Goal: Task Accomplishment & Management: Use online tool/utility

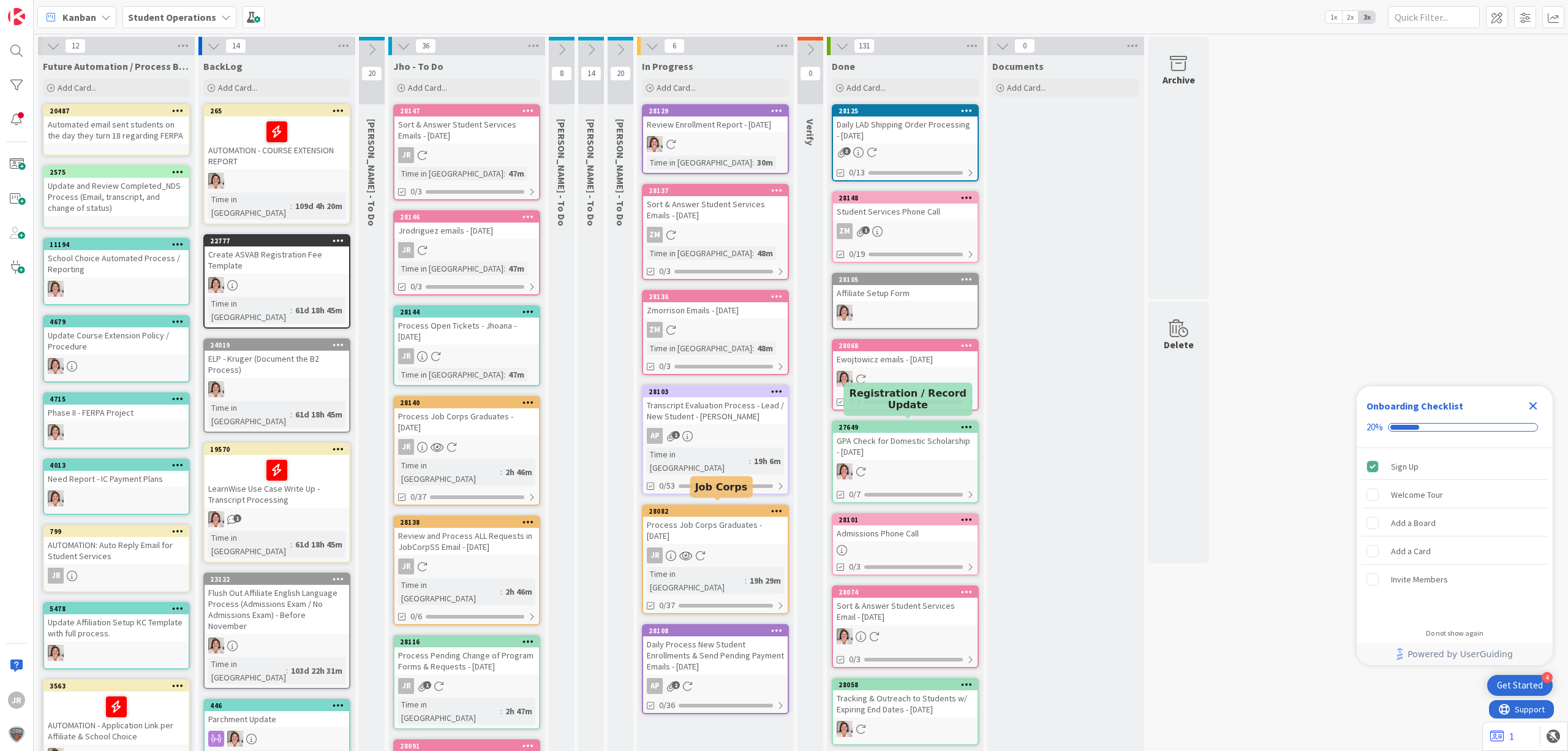
click at [739, 524] on div "Process Job Corps Graduates - [DATE]" at bounding box center [715, 530] width 144 height 27
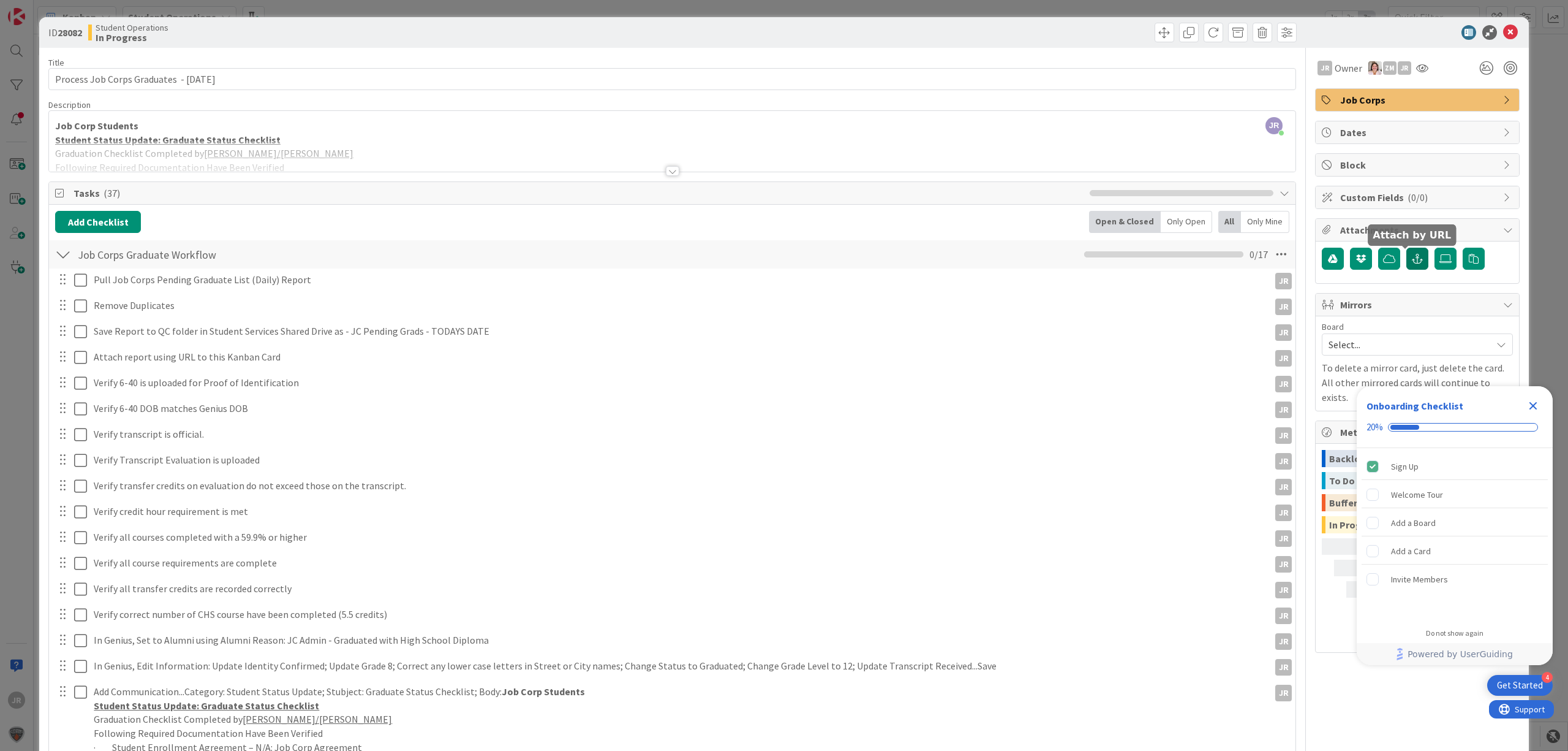
click at [1254, 258] on button "button" at bounding box center [1417, 258] width 22 height 22
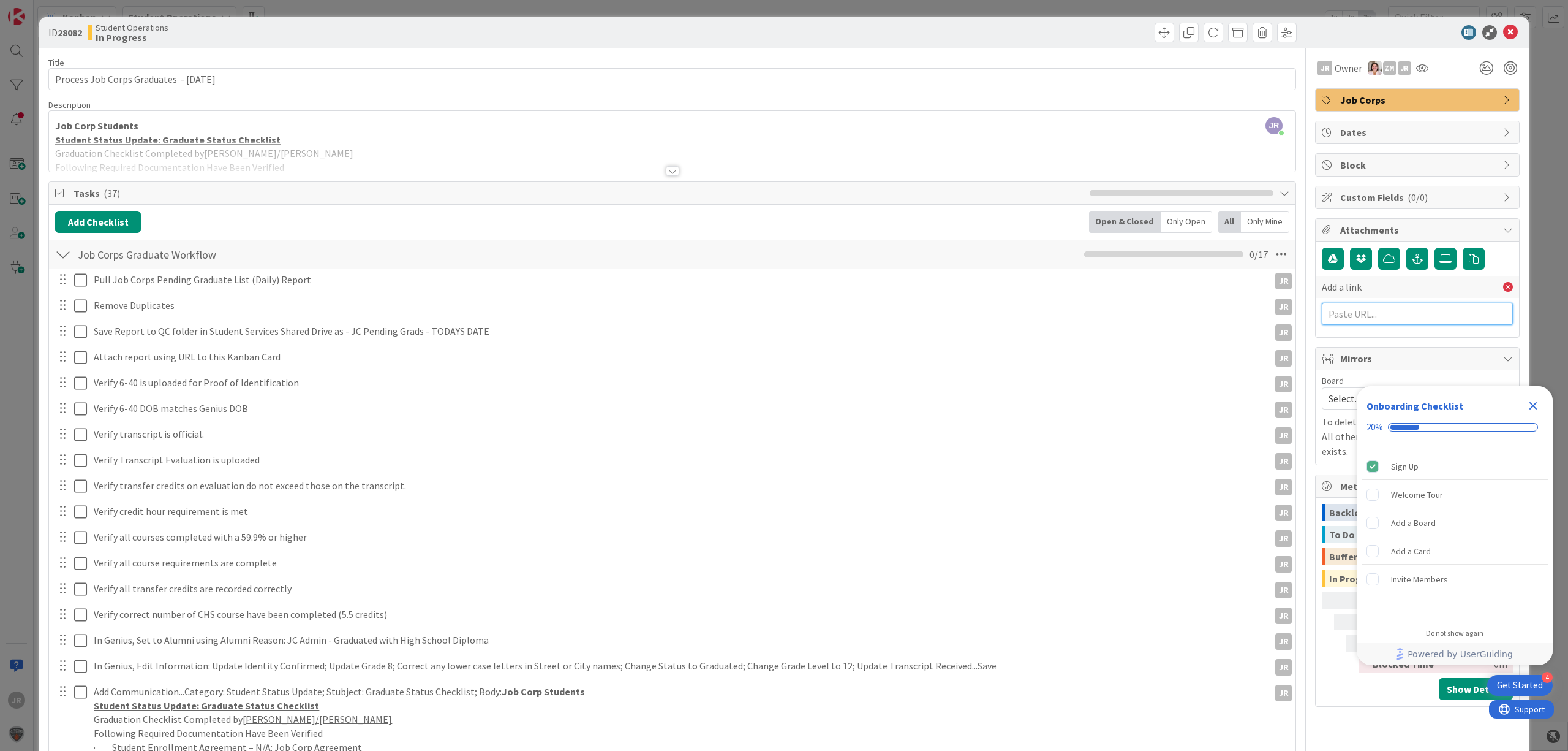
paste input "[URL][DOMAIN_NAME]"
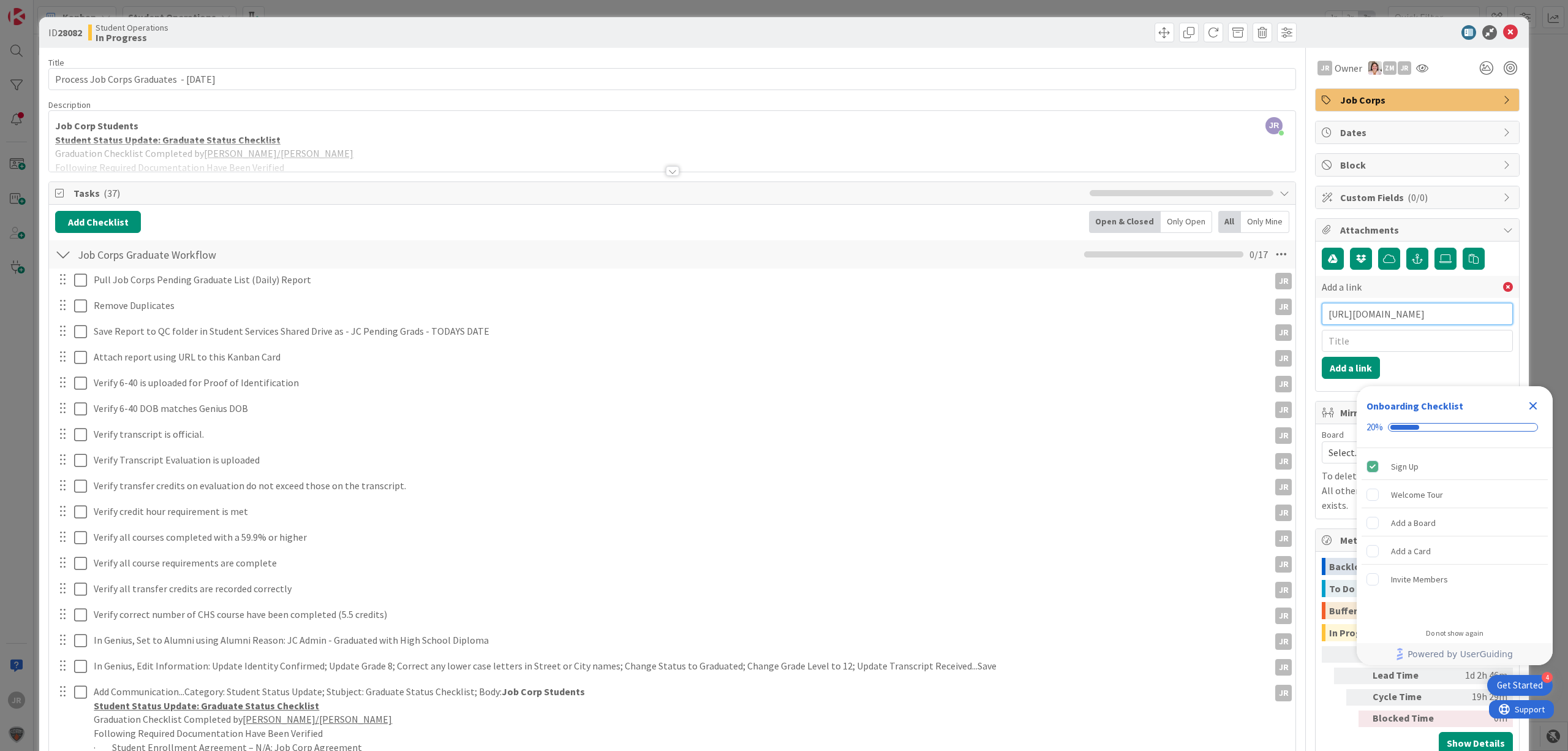
scroll to position [0, 375]
type input "[URL][DOMAIN_NAME]"
click at [1254, 344] on input "text" at bounding box center [1417, 340] width 191 height 22
type input "JC Pending Grads [DATE]"
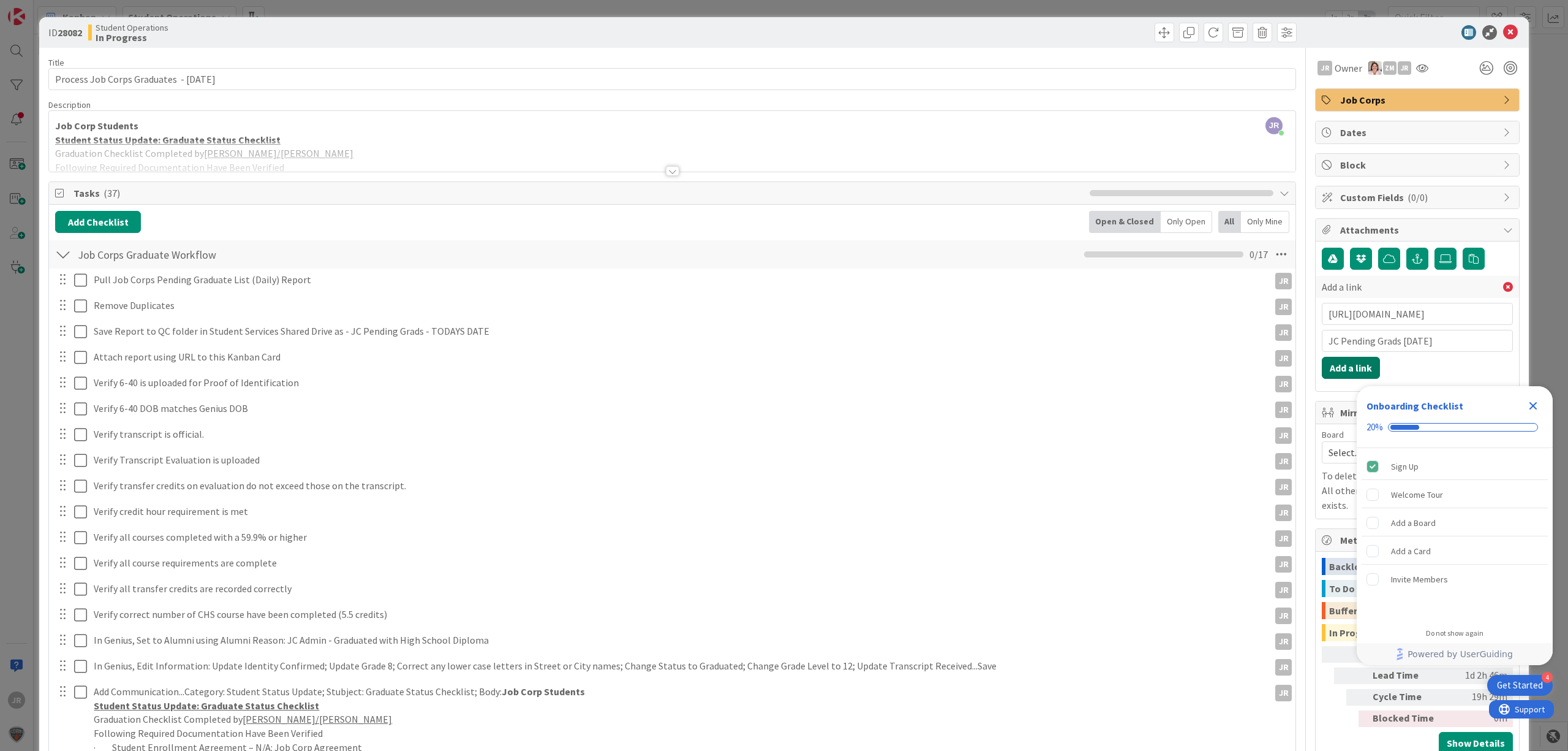
click button "Add a link" at bounding box center [1350, 367] width 58 height 22
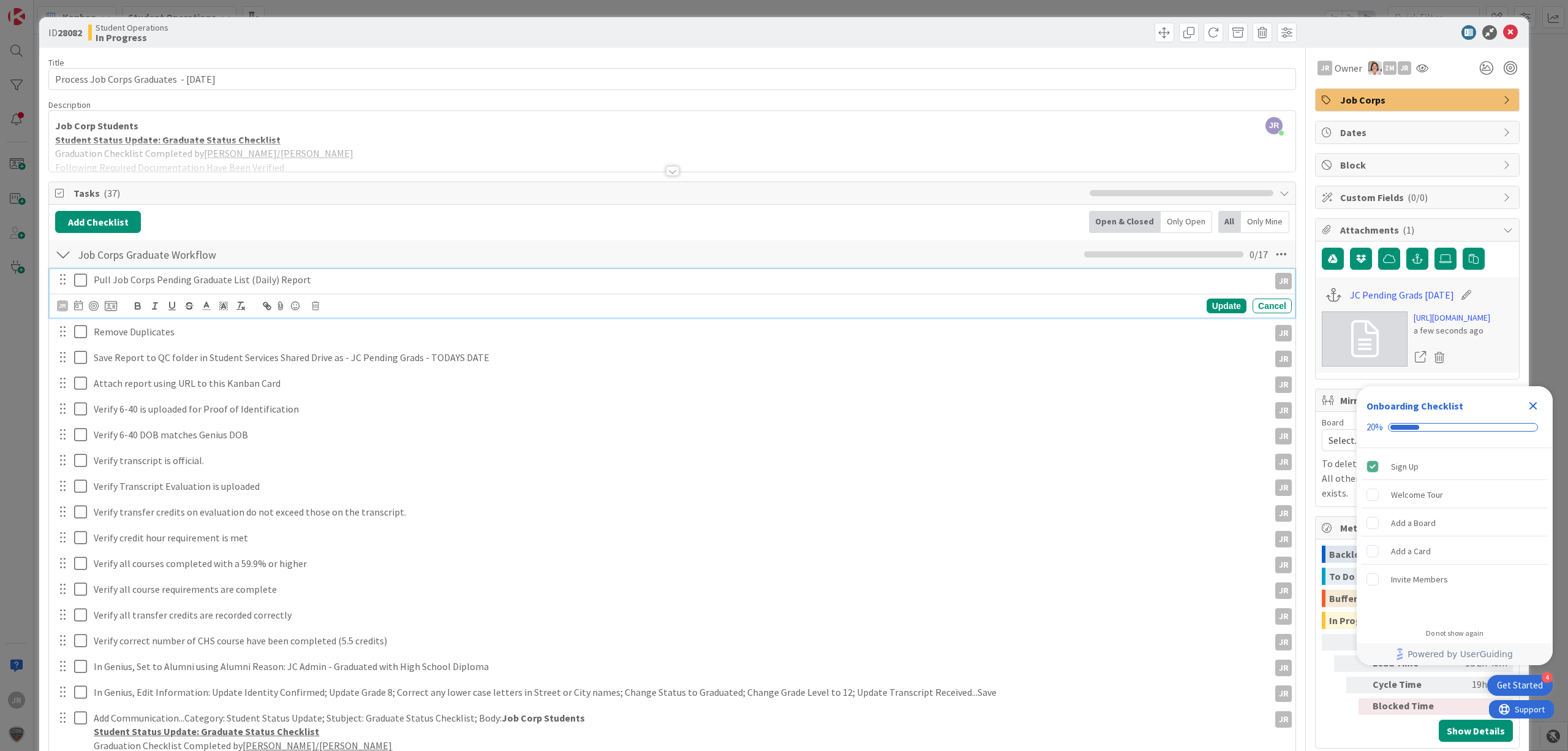
click at [78, 283] on icon at bounding box center [80, 280] width 13 height 15
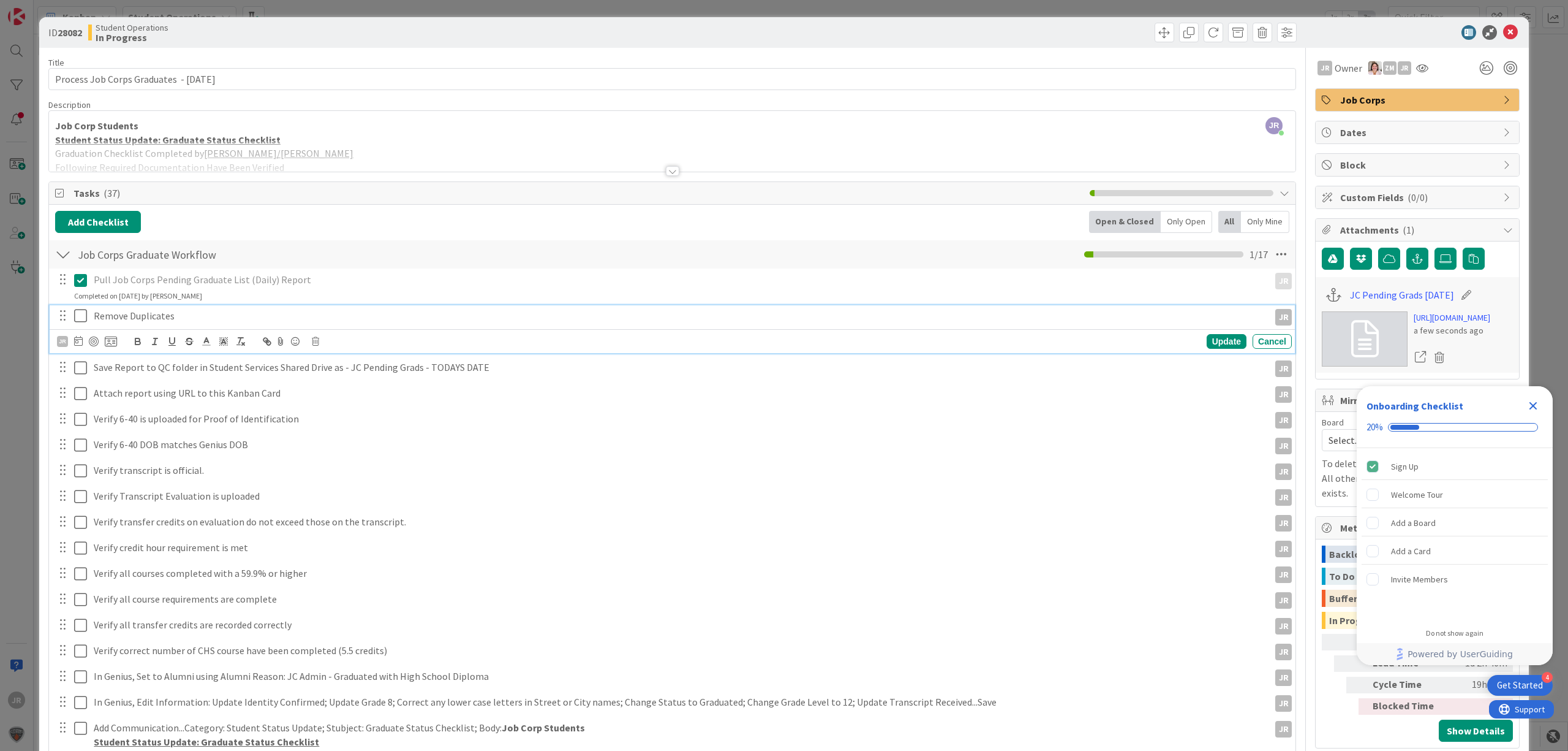
click at [79, 315] on icon at bounding box center [80, 316] width 13 height 15
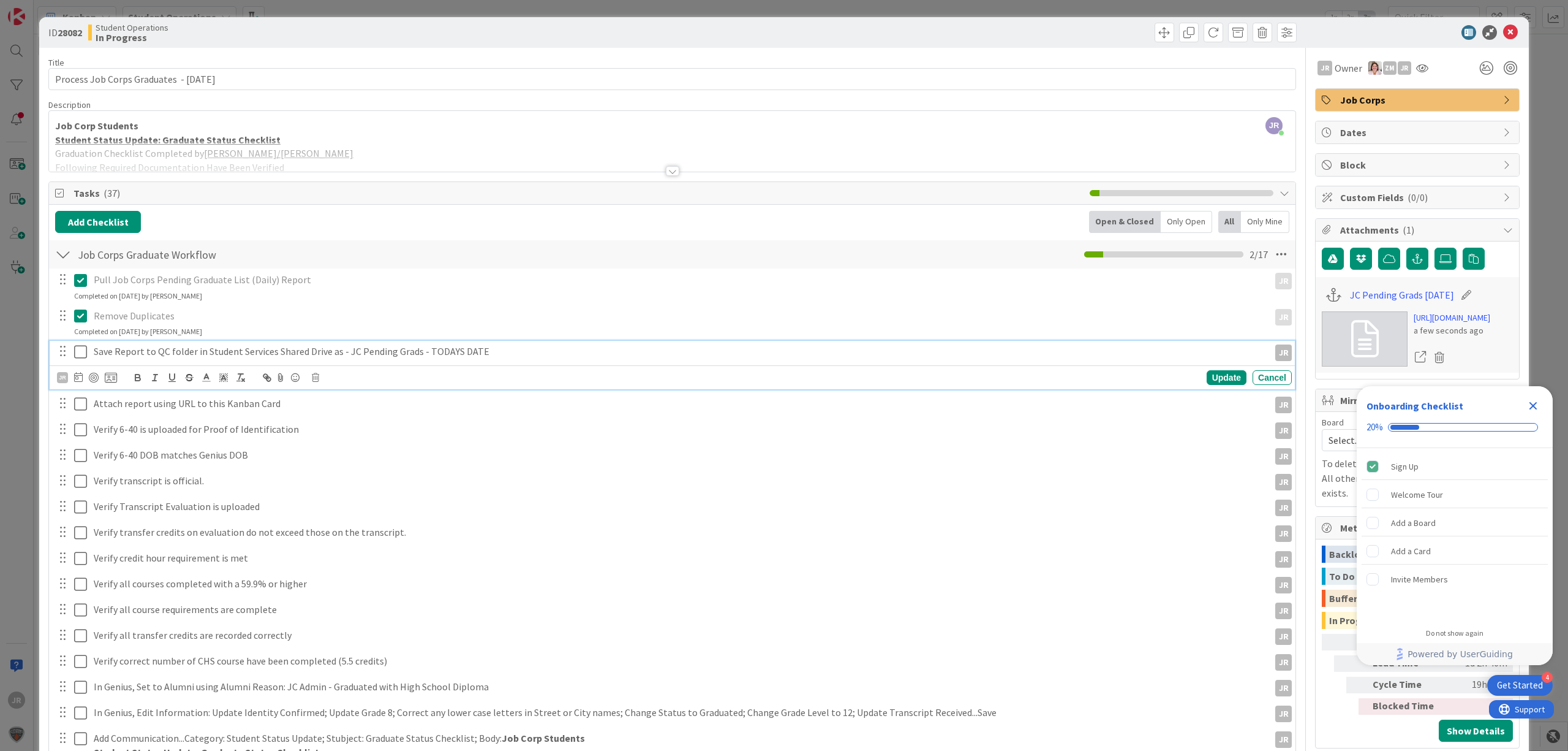
click at [86, 350] on icon at bounding box center [80, 352] width 13 height 15
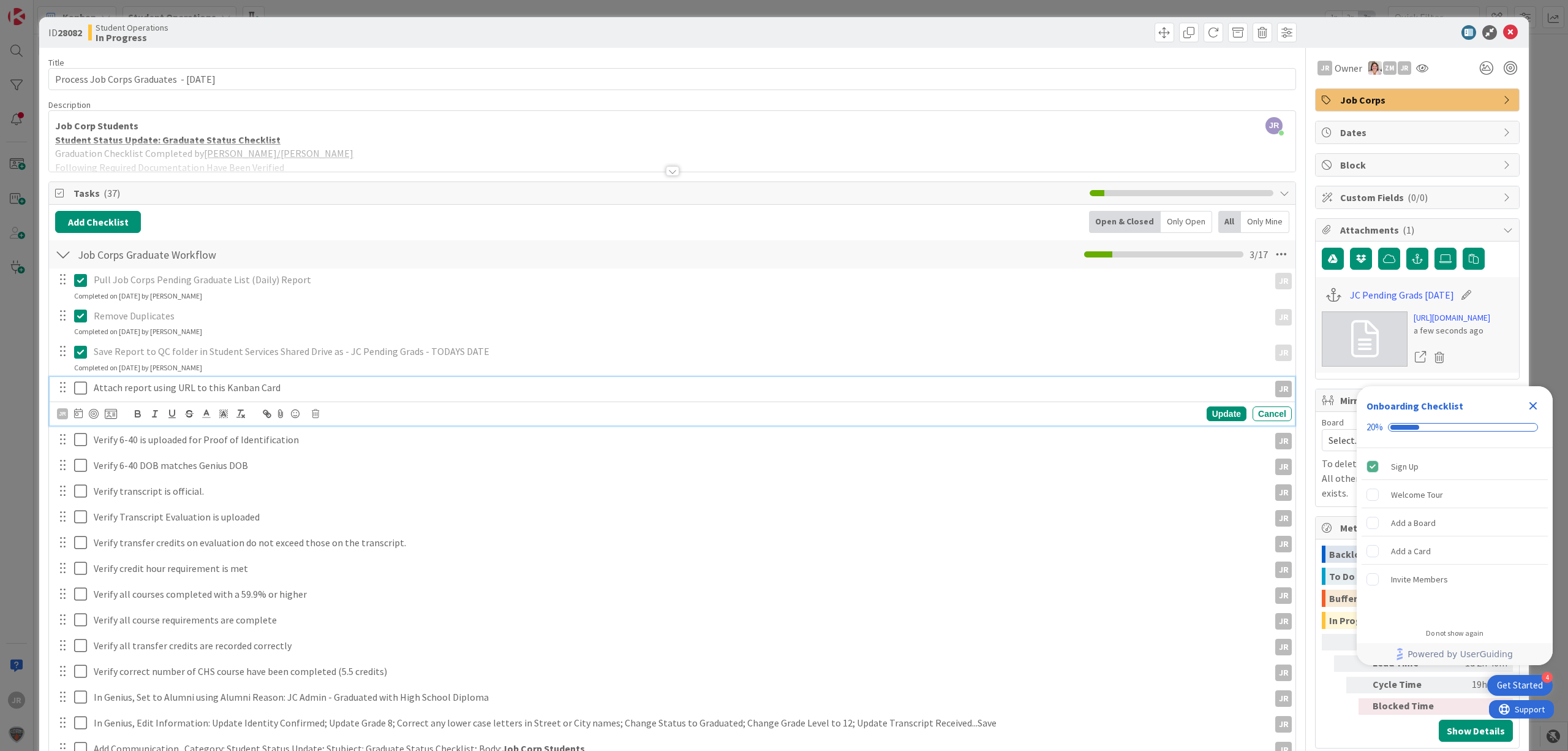
click at [84, 389] on icon at bounding box center [80, 388] width 13 height 15
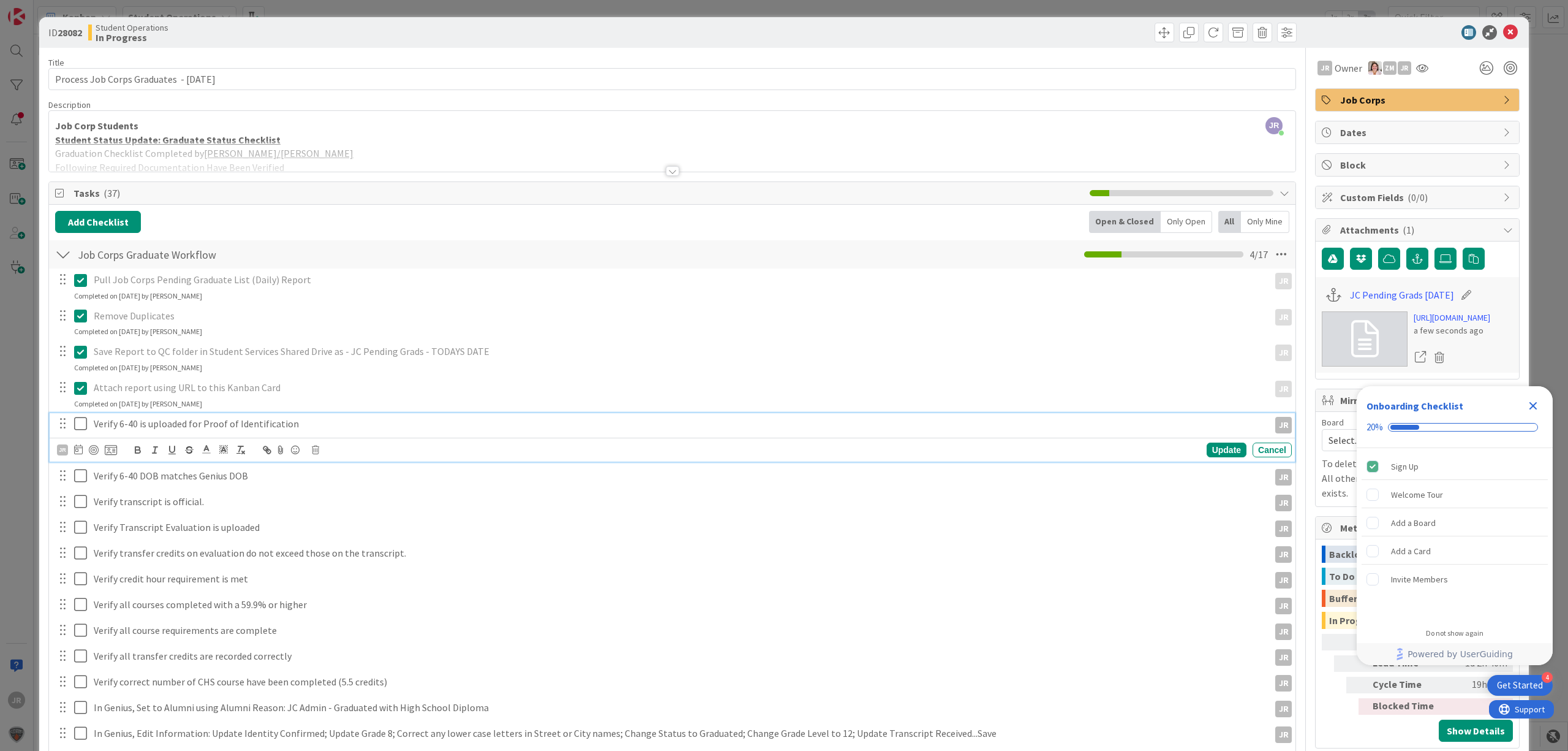
click at [83, 428] on icon at bounding box center [80, 424] width 13 height 15
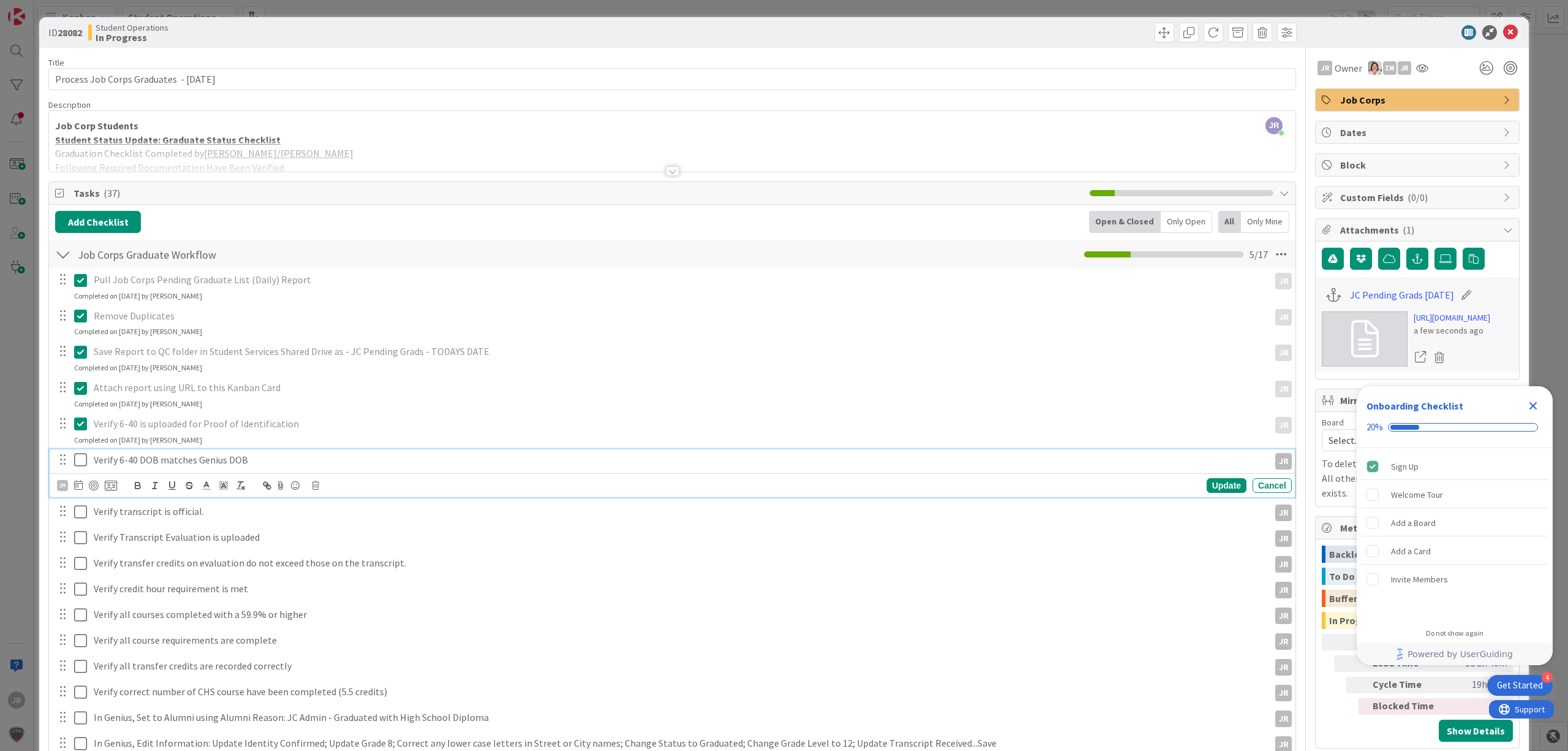
click at [79, 462] on icon at bounding box center [80, 460] width 13 height 15
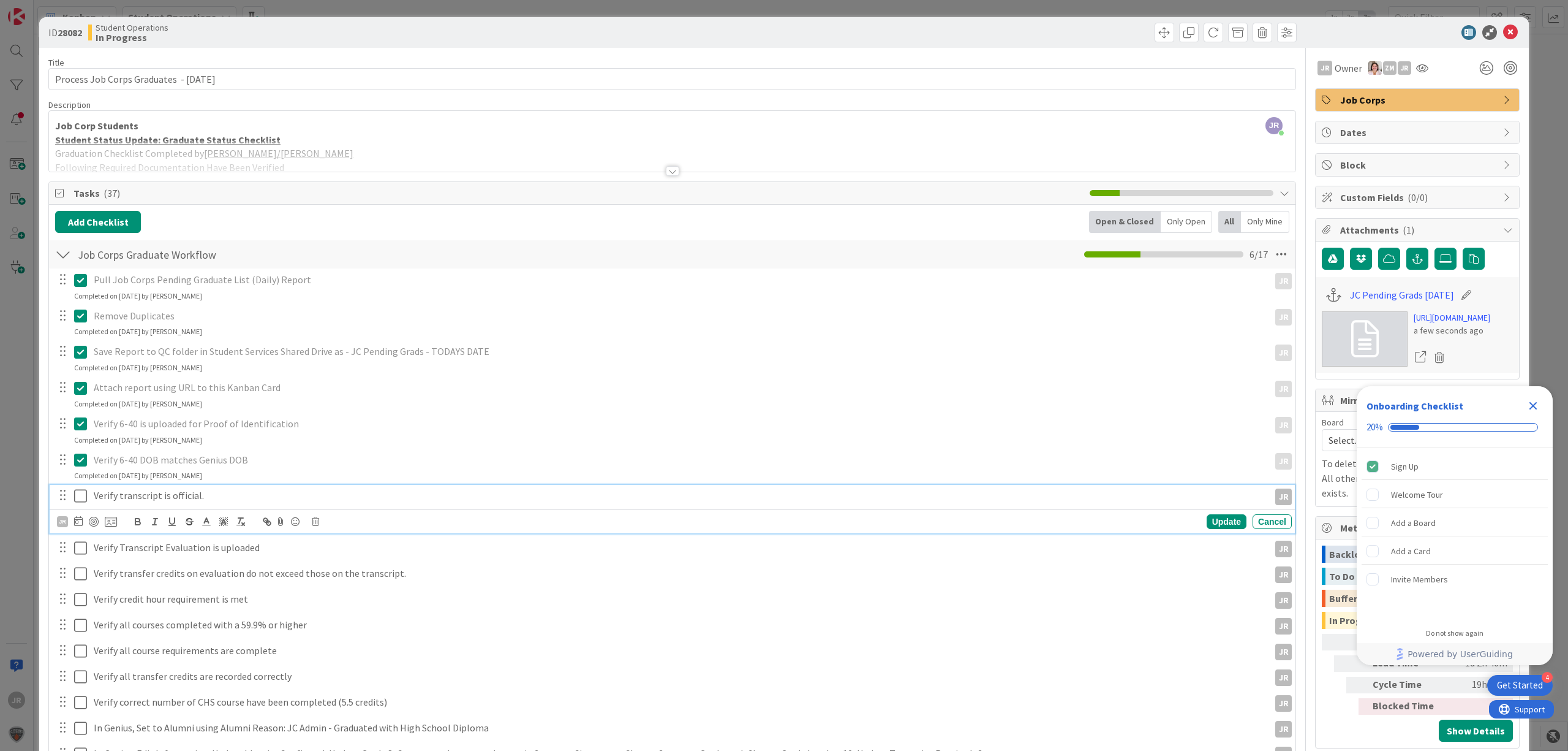
click at [81, 491] on icon at bounding box center [80, 496] width 13 height 15
click at [82, 532] on icon at bounding box center [80, 532] width 13 height 15
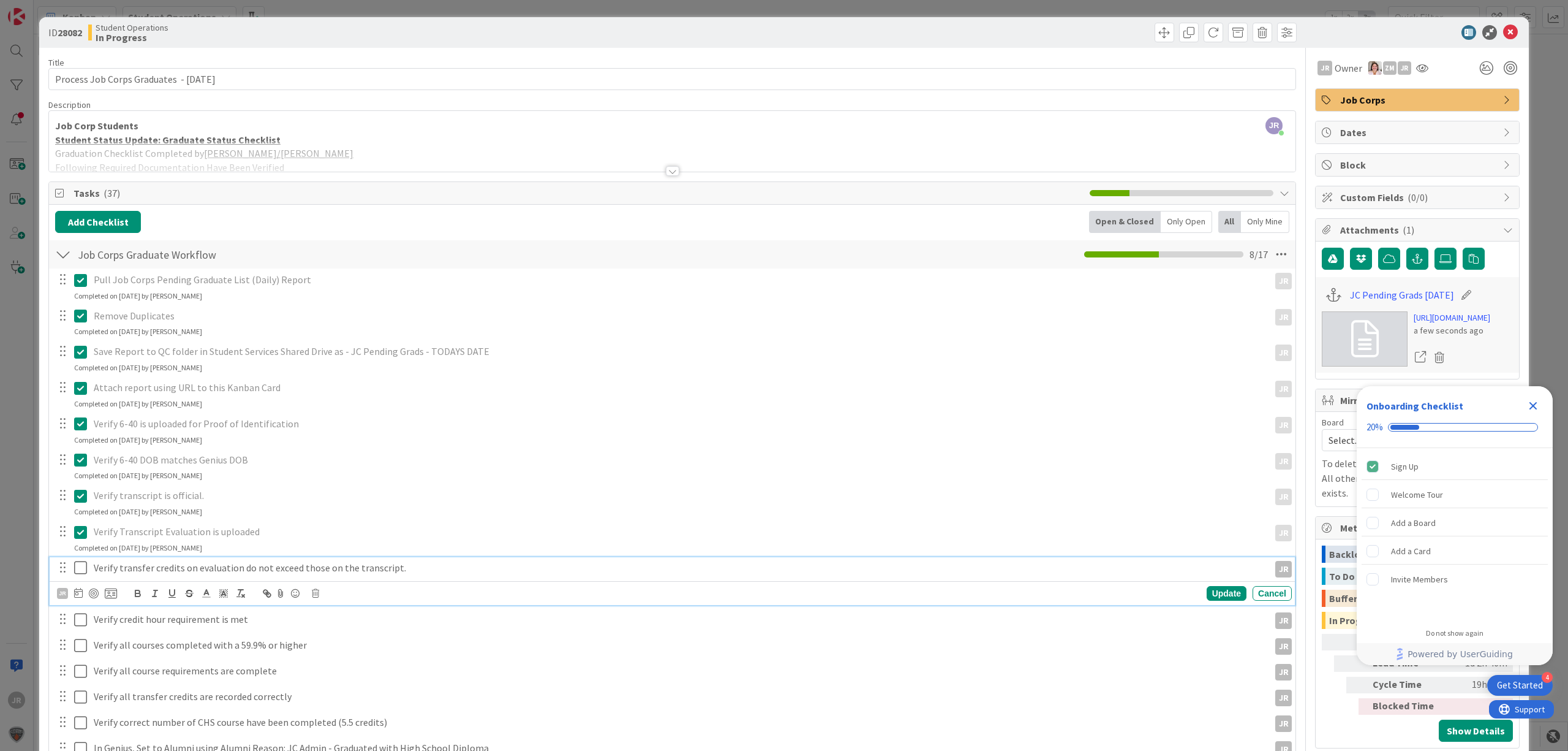
click at [82, 572] on icon at bounding box center [80, 568] width 13 height 15
click at [83, 574] on icon at bounding box center [80, 604] width 13 height 15
drag, startPoint x: 81, startPoint y: 628, endPoint x: 83, endPoint y: 637, distance: 9.2
click at [81, 574] on div "Pull Job Corps Pending Graduate List (Daily) Report JR JR Update Cancel Complet…" at bounding box center [672, 656] width 1234 height 775
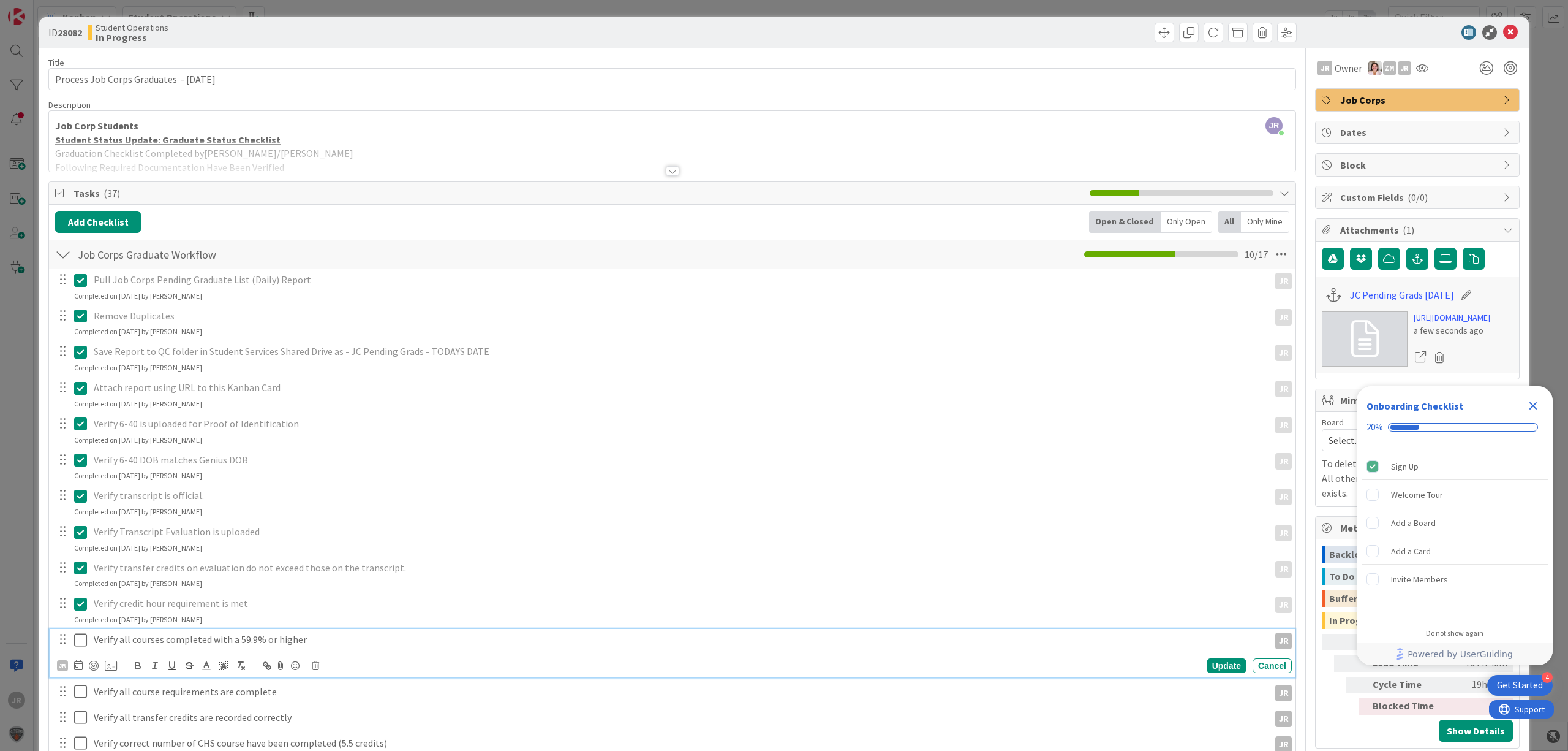
click at [83, 574] on icon at bounding box center [80, 640] width 13 height 15
click at [87, 574] on button at bounding box center [81, 675] width 15 height 19
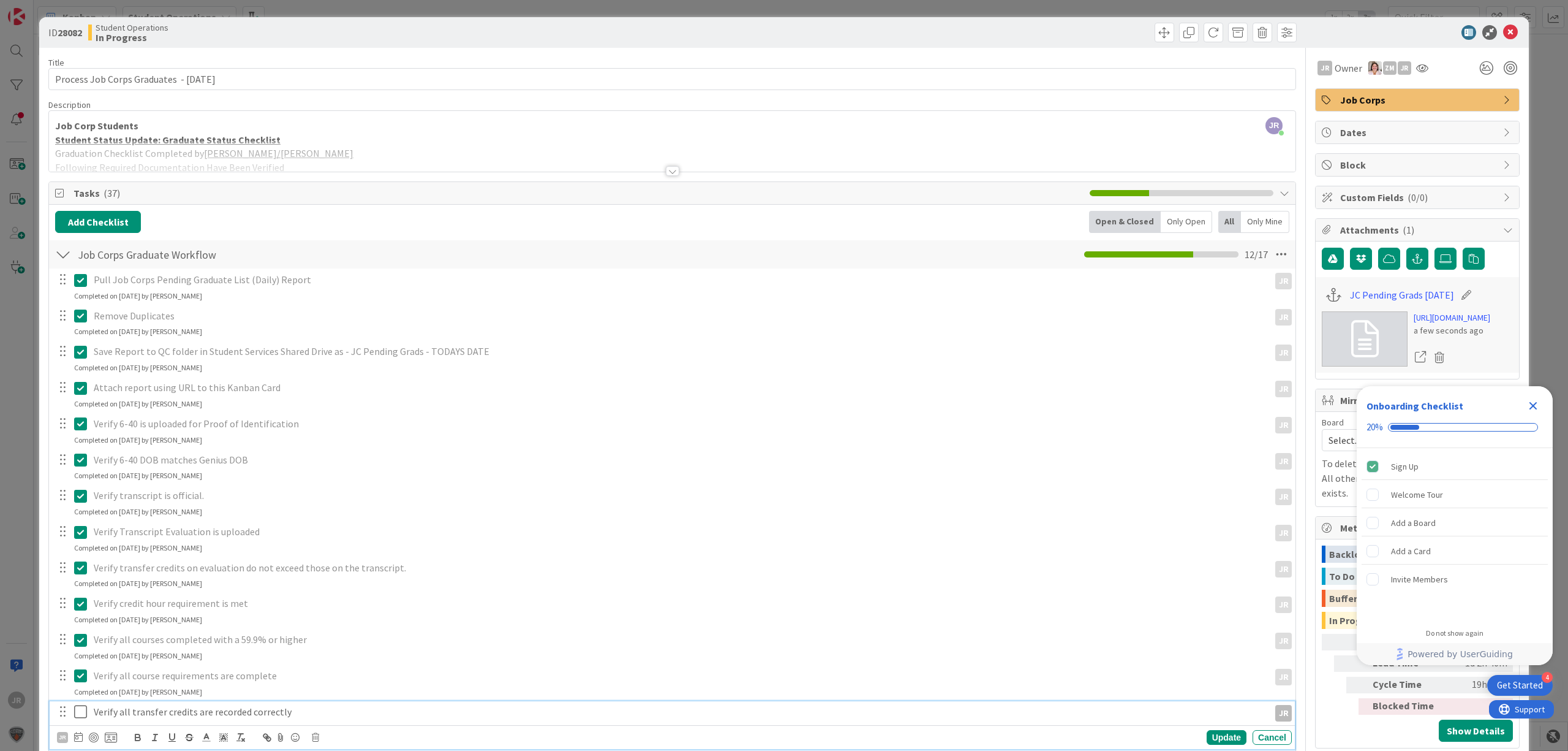
click at [83, 574] on icon at bounding box center [80, 712] width 13 height 15
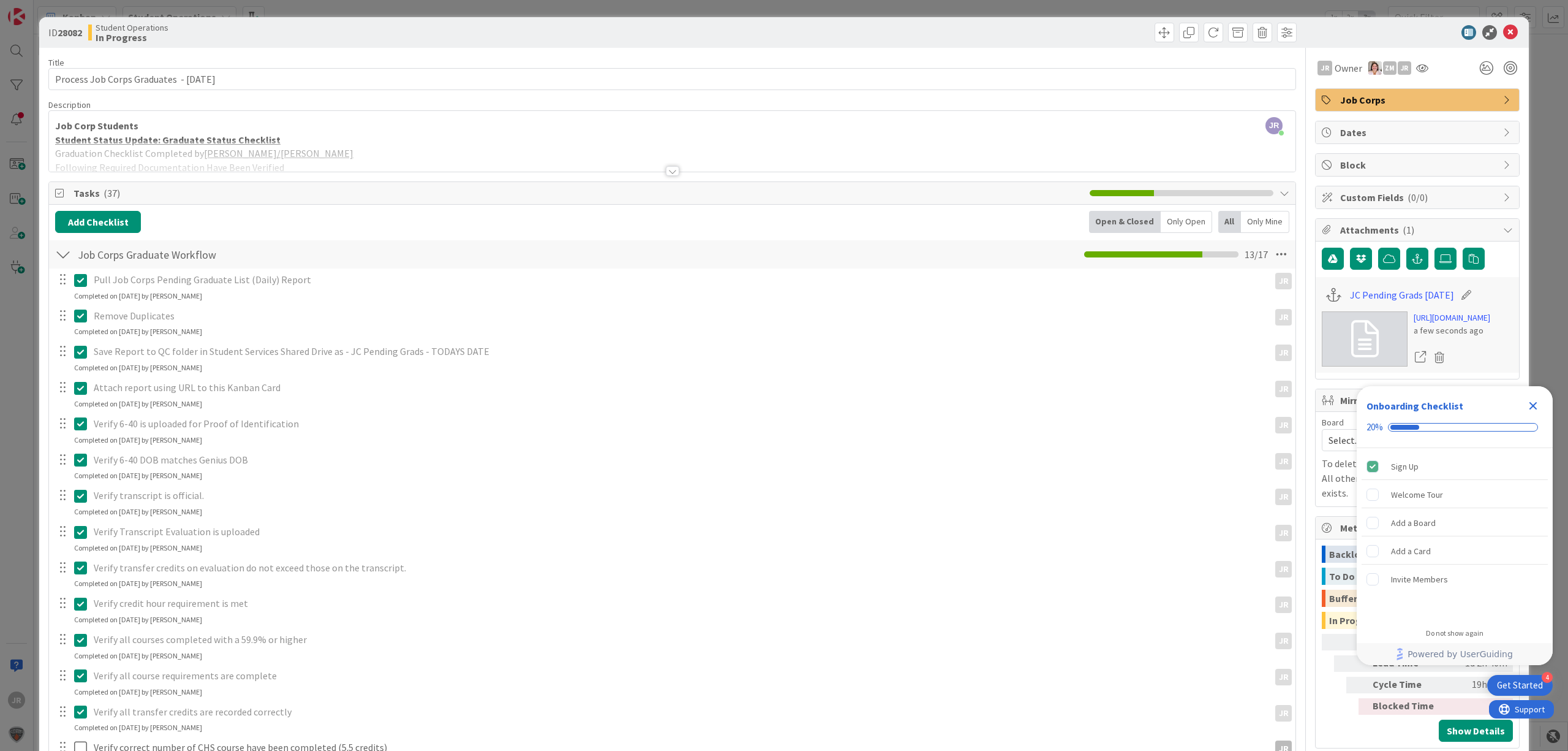
scroll to position [163, 0]
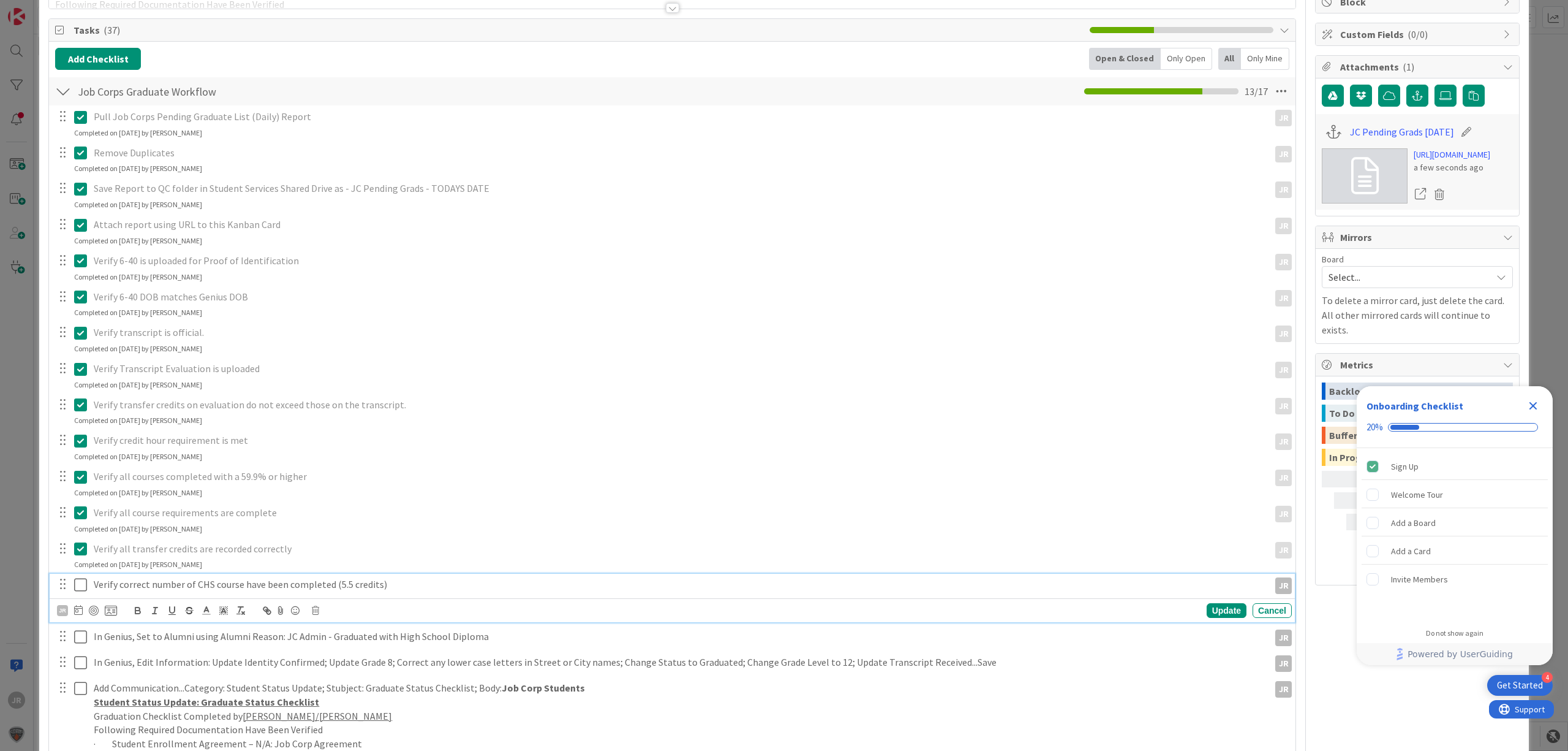
click at [79, 574] on icon at bounding box center [80, 585] width 13 height 15
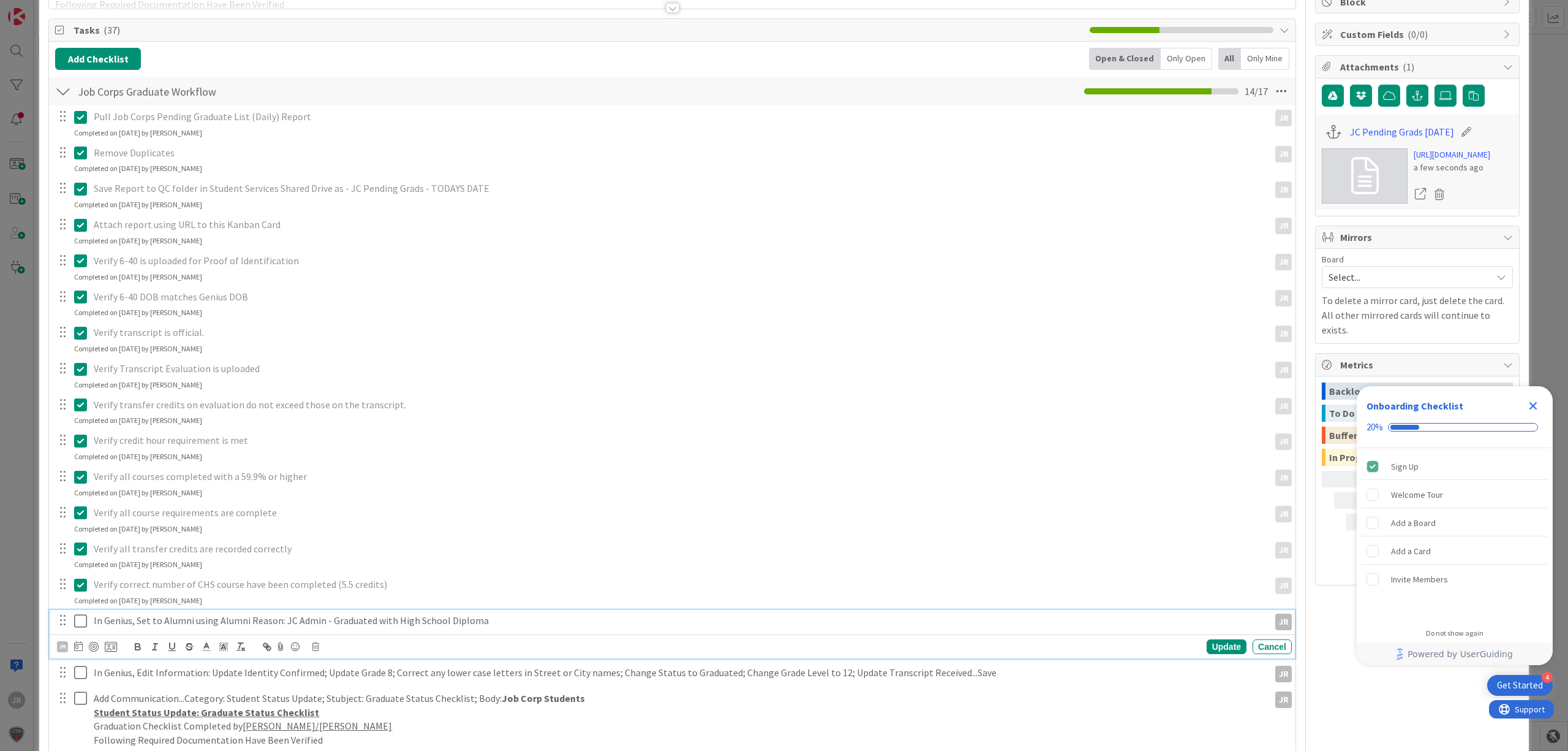
click at [79, 574] on icon at bounding box center [80, 621] width 13 height 15
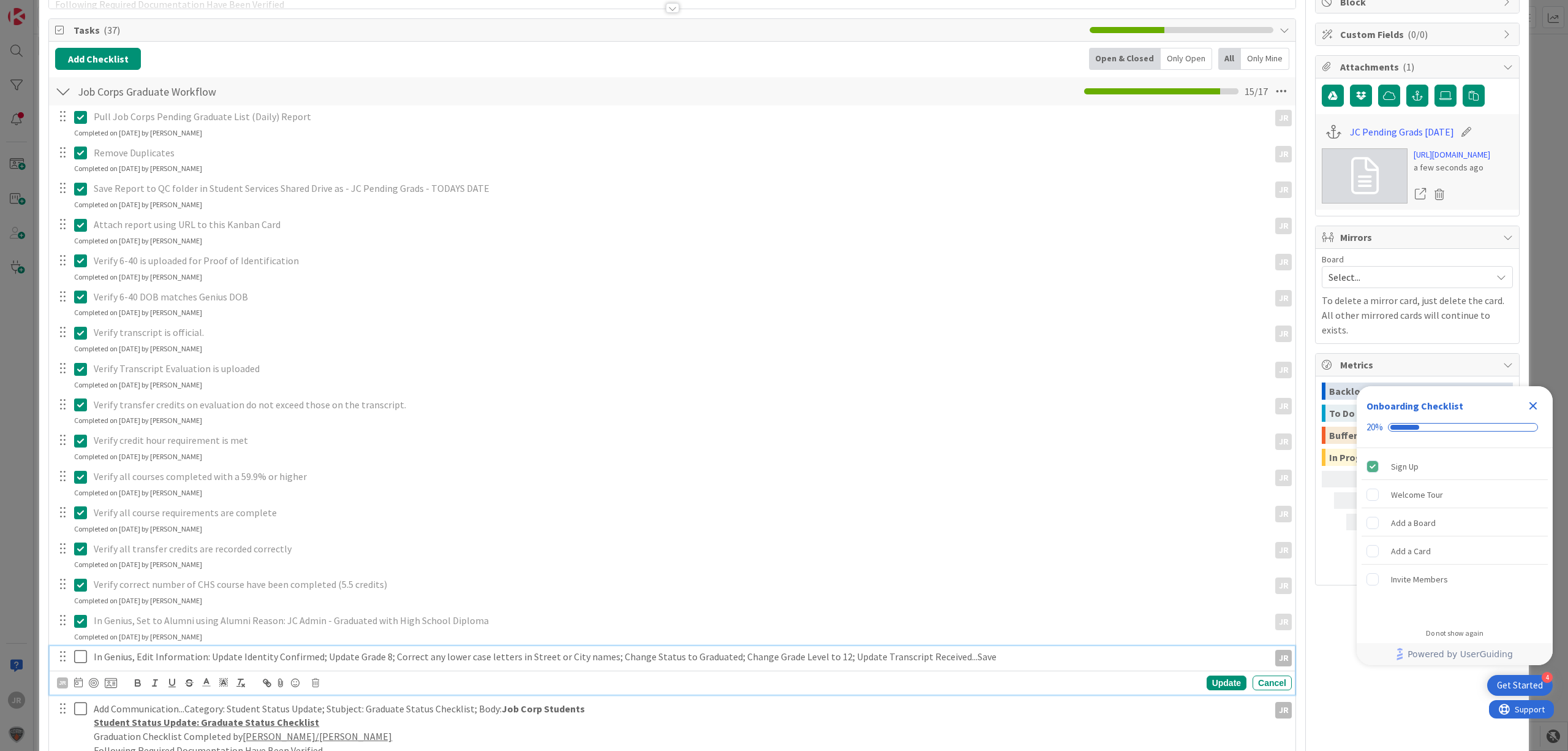
click at [77, 574] on icon at bounding box center [80, 656] width 13 height 15
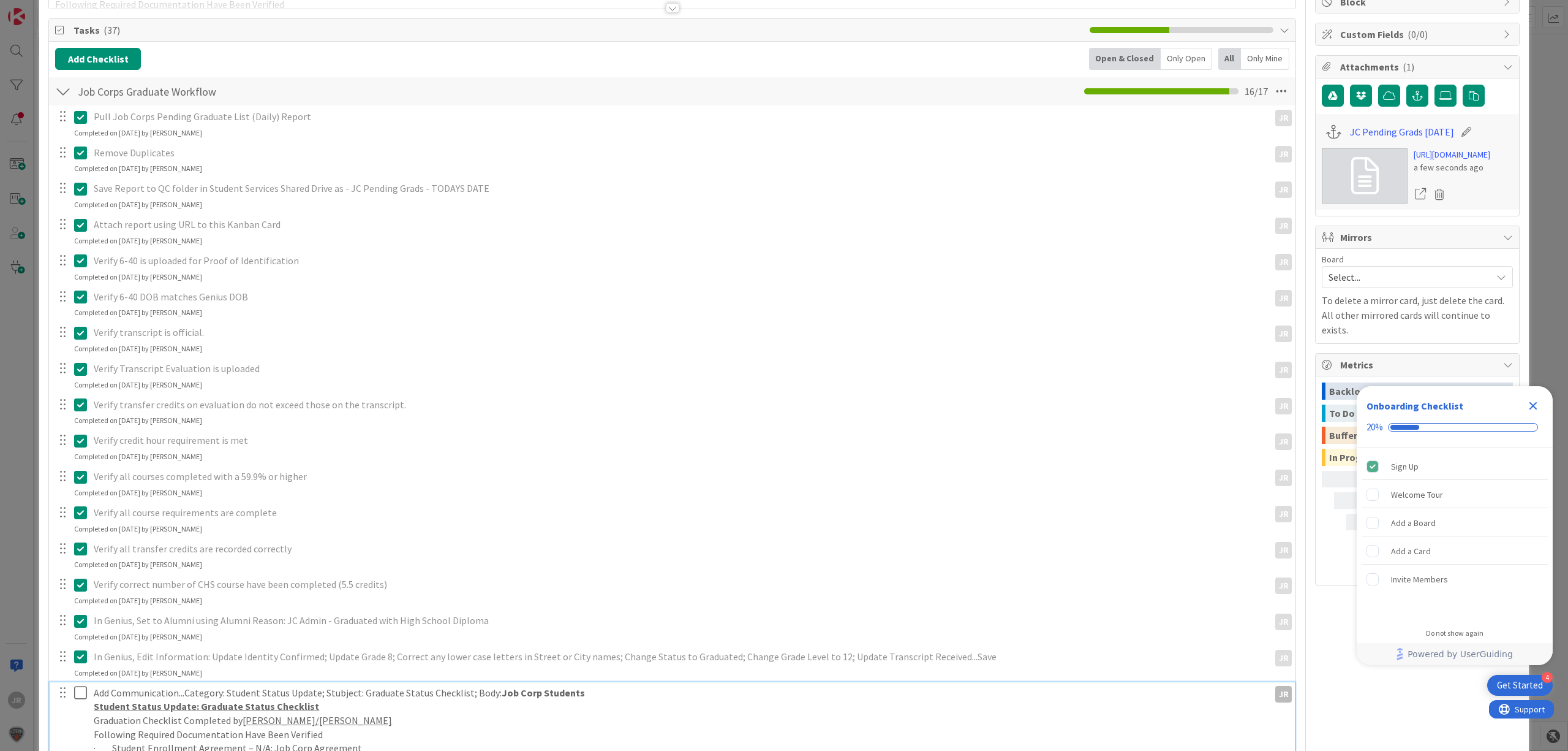
click at [78, 574] on icon at bounding box center [80, 693] width 13 height 15
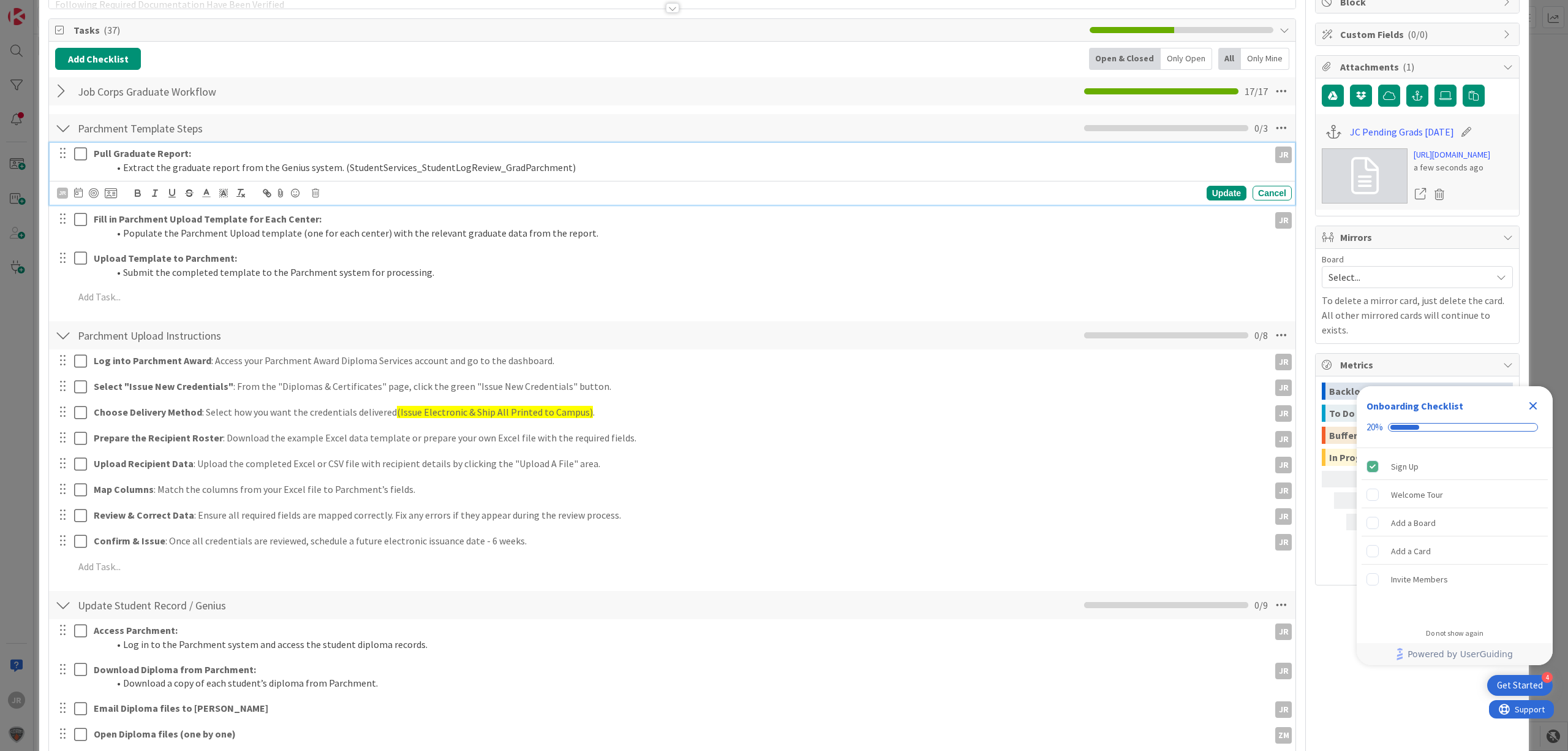
click at [81, 152] on icon at bounding box center [80, 154] width 13 height 15
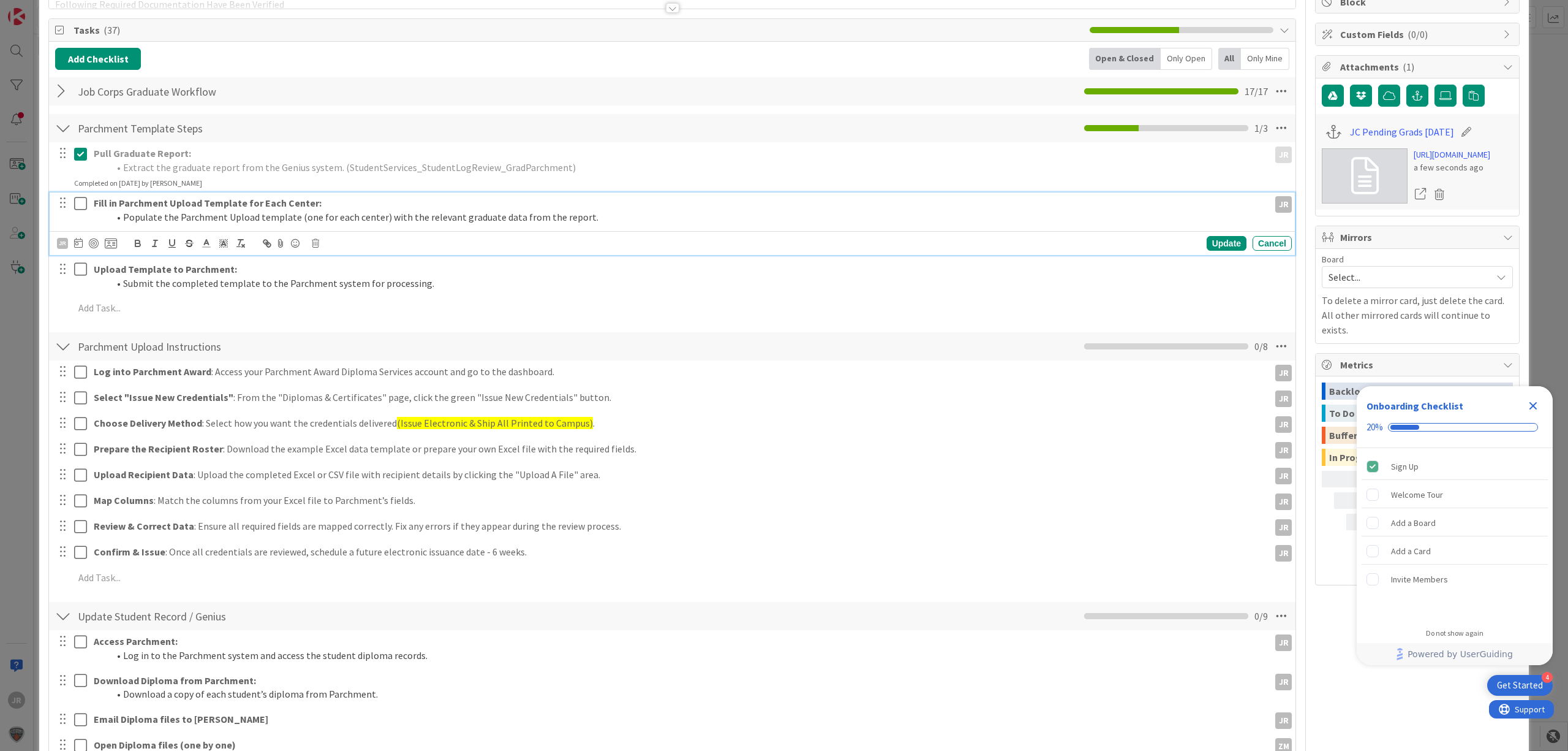
click at [84, 200] on icon at bounding box center [80, 203] width 13 height 15
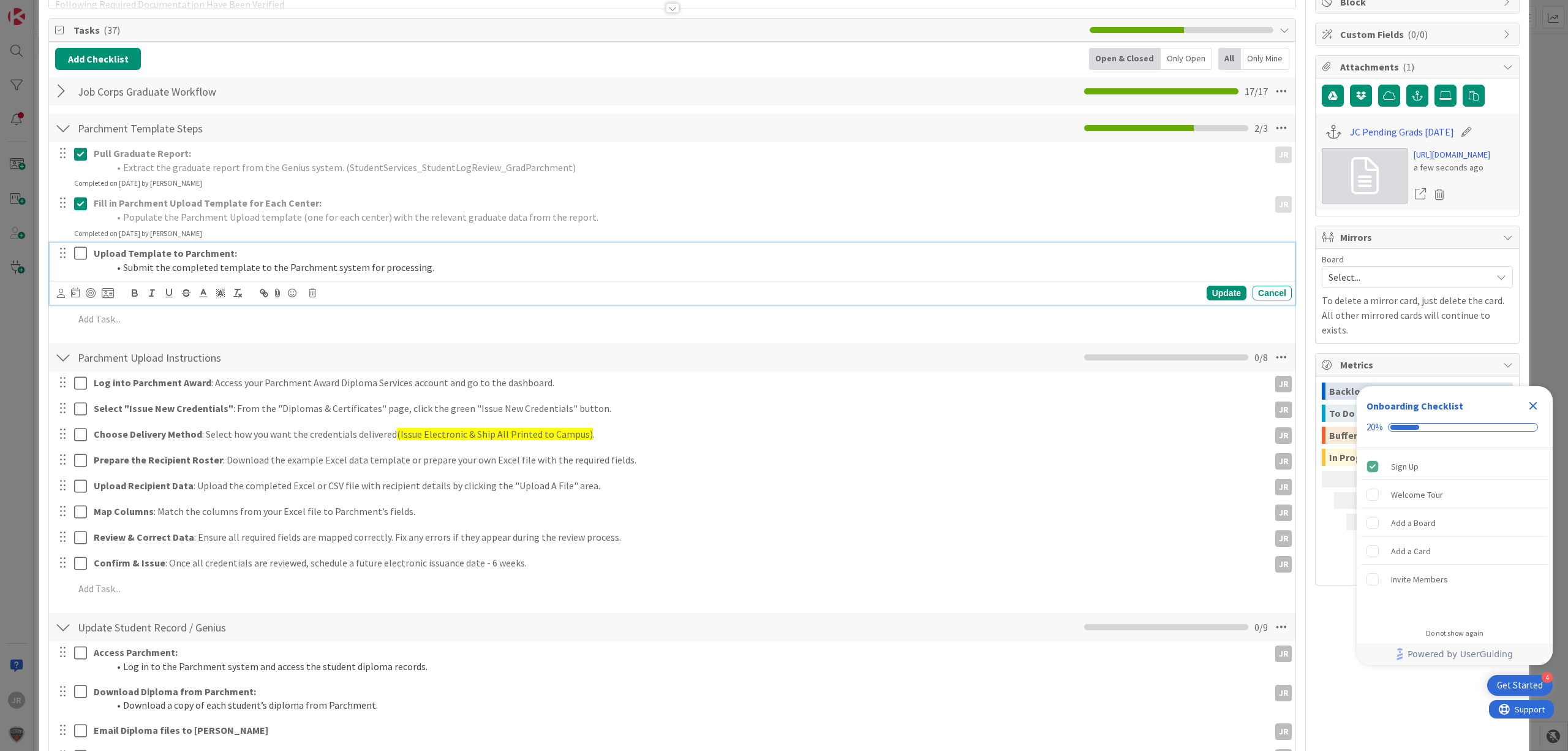
click at [76, 252] on icon at bounding box center [80, 253] width 13 height 15
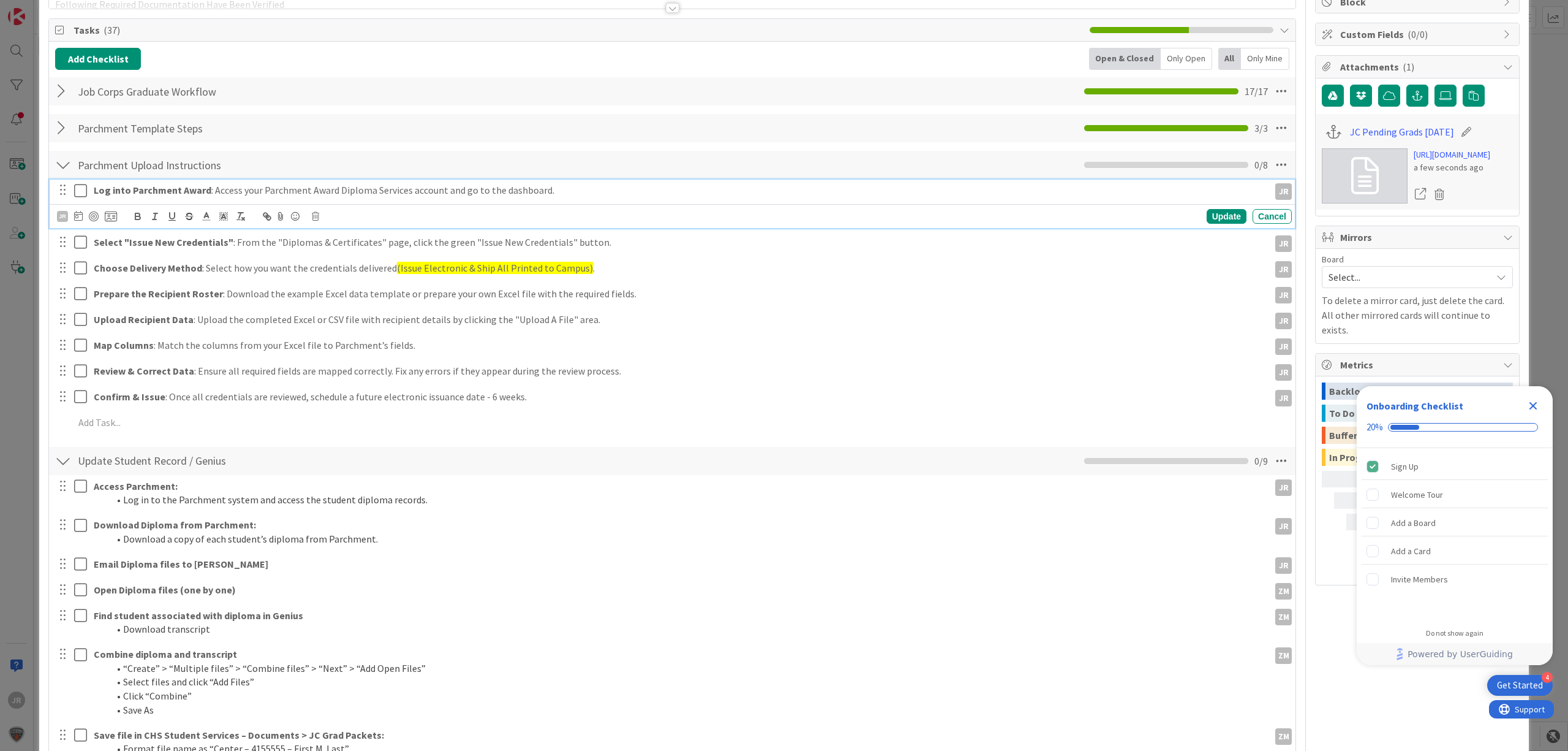
click at [79, 192] on icon at bounding box center [80, 191] width 13 height 15
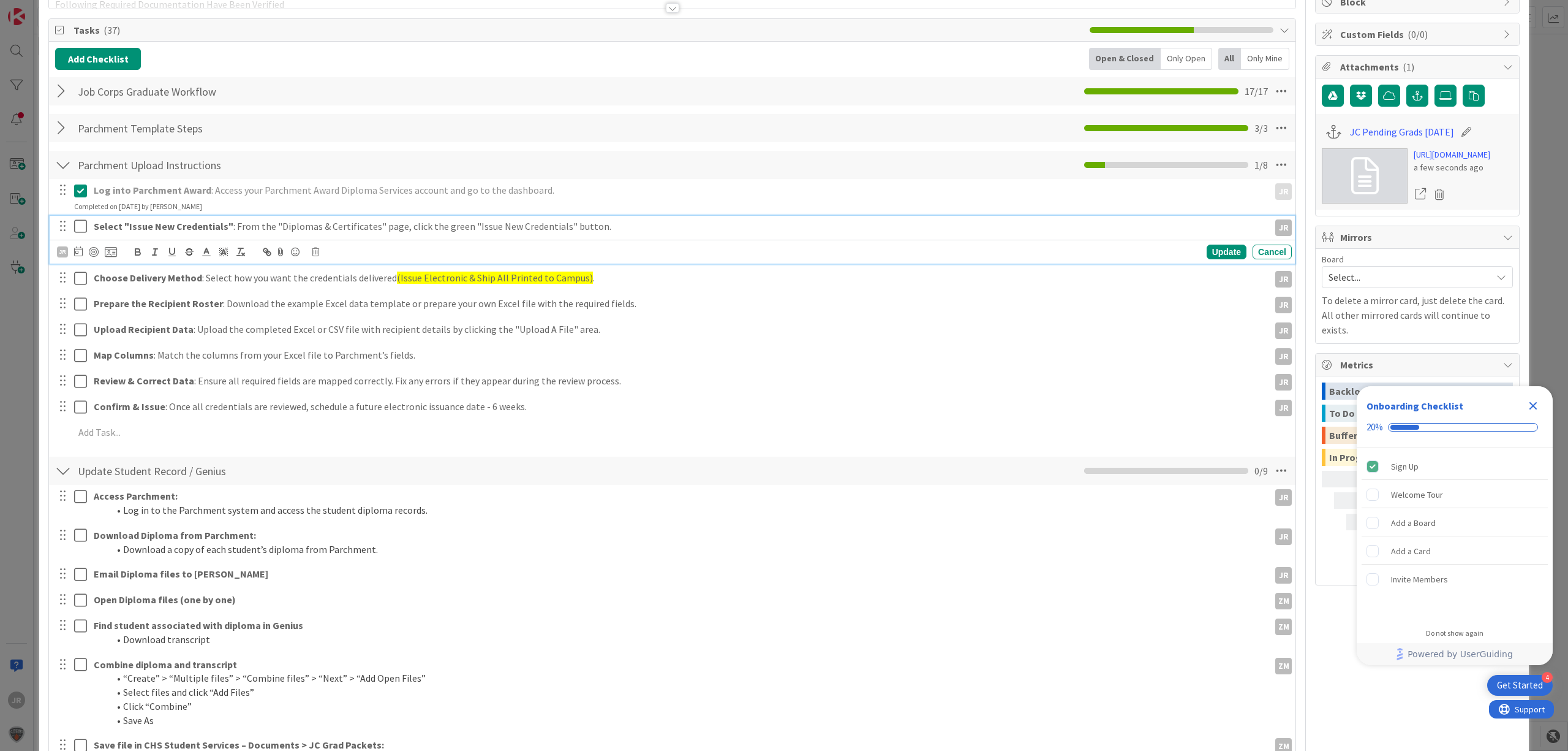
click at [79, 235] on button at bounding box center [81, 227] width 15 height 19
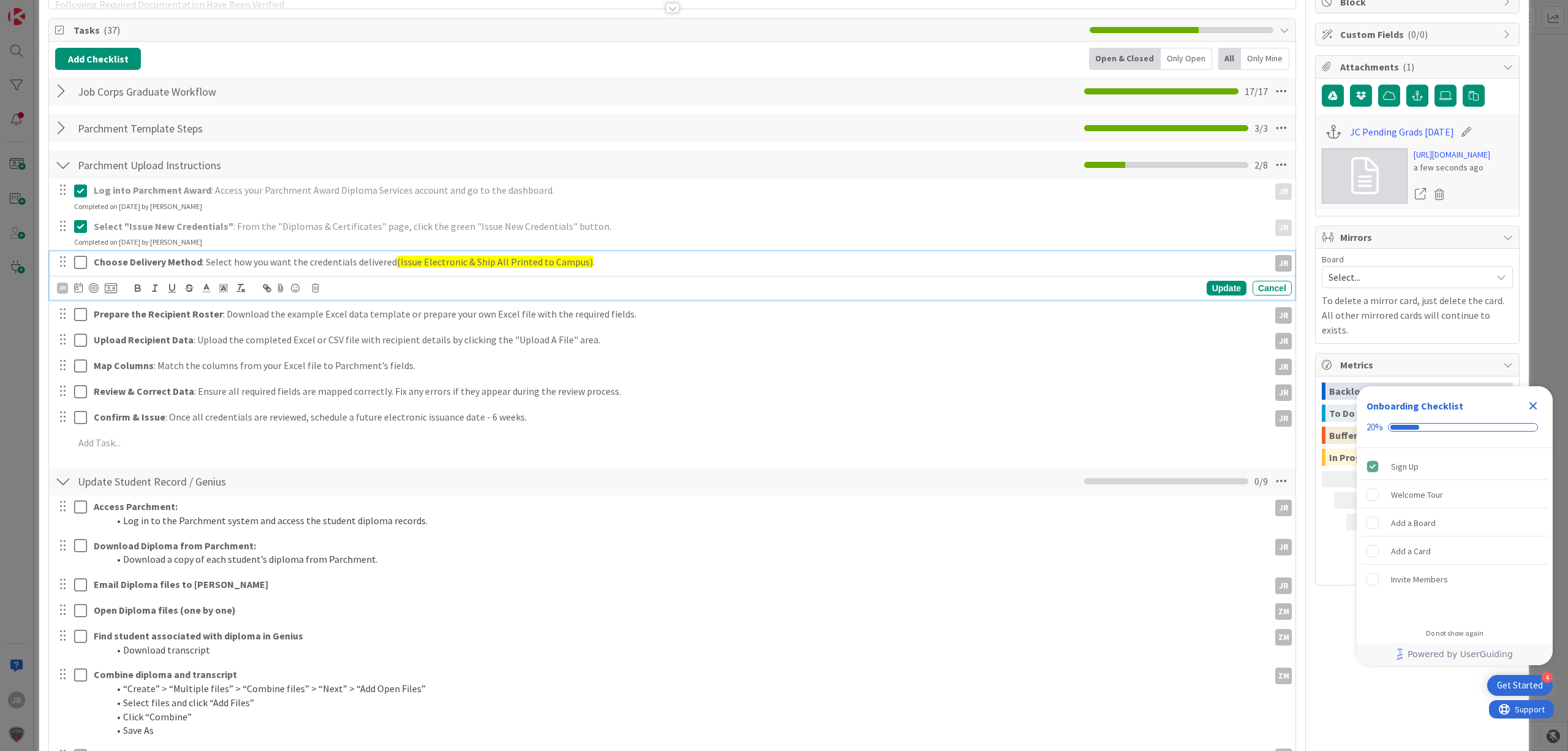
click at [84, 260] on icon at bounding box center [80, 262] width 13 height 15
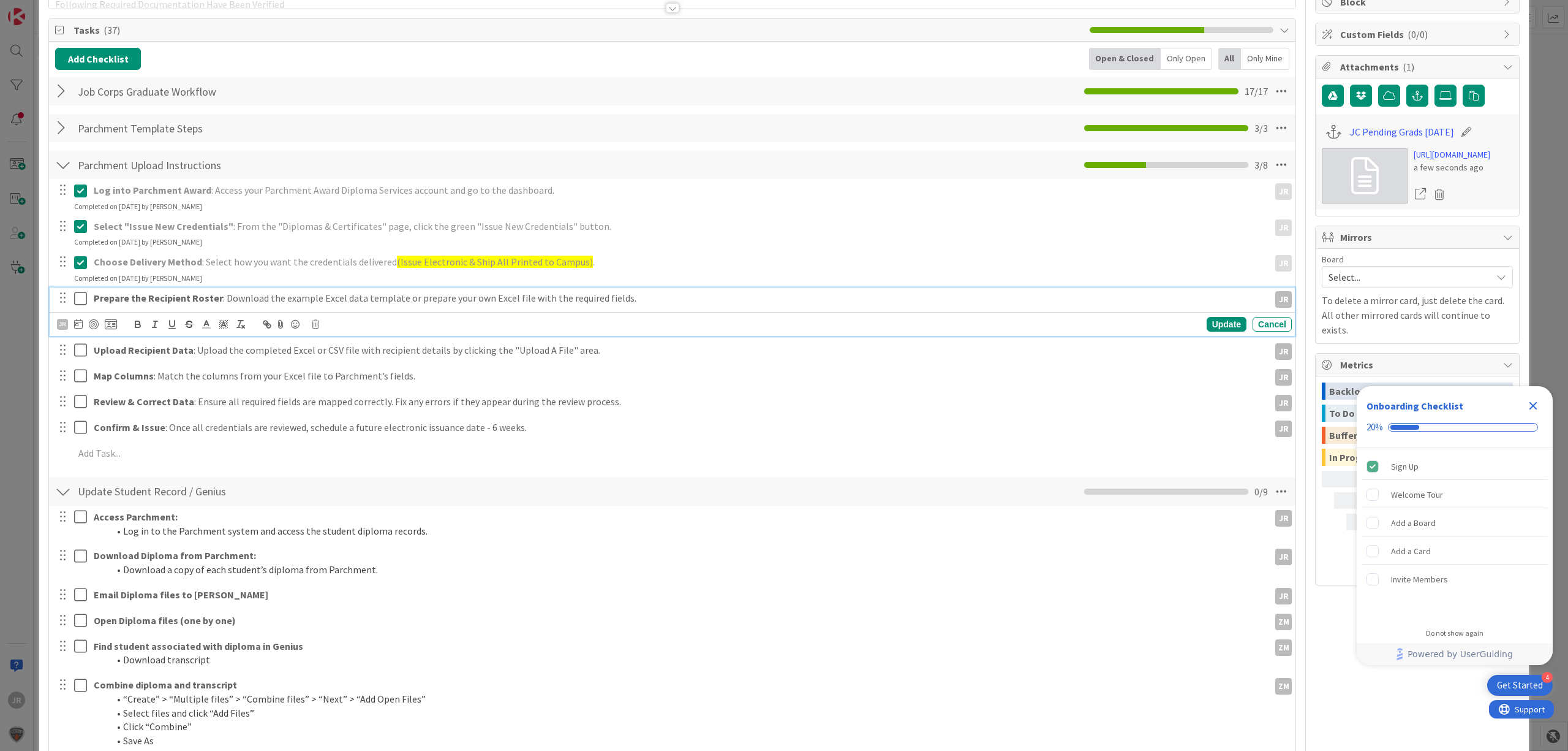
click at [82, 302] on icon at bounding box center [80, 299] width 13 height 15
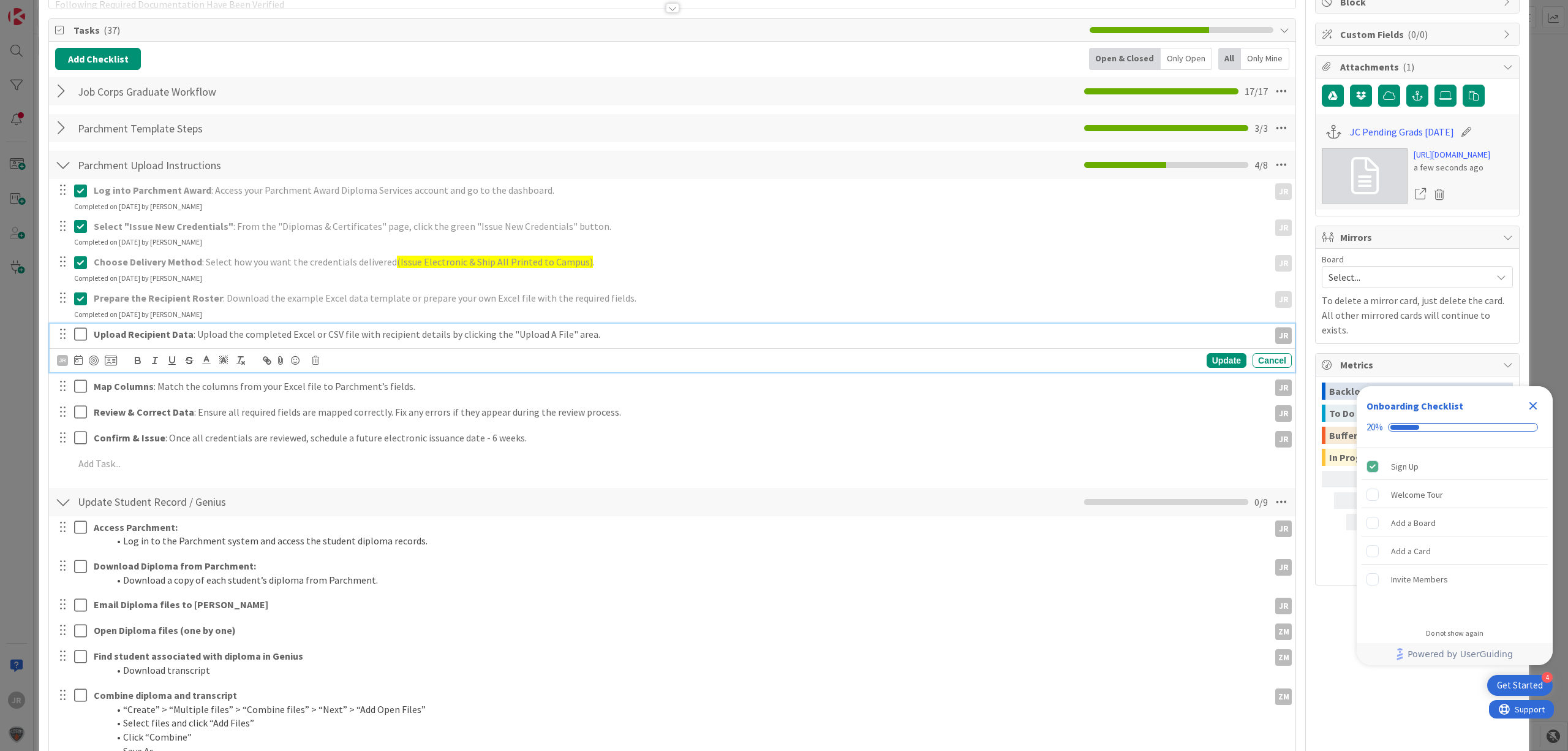
click at [82, 329] on icon at bounding box center [80, 334] width 13 height 15
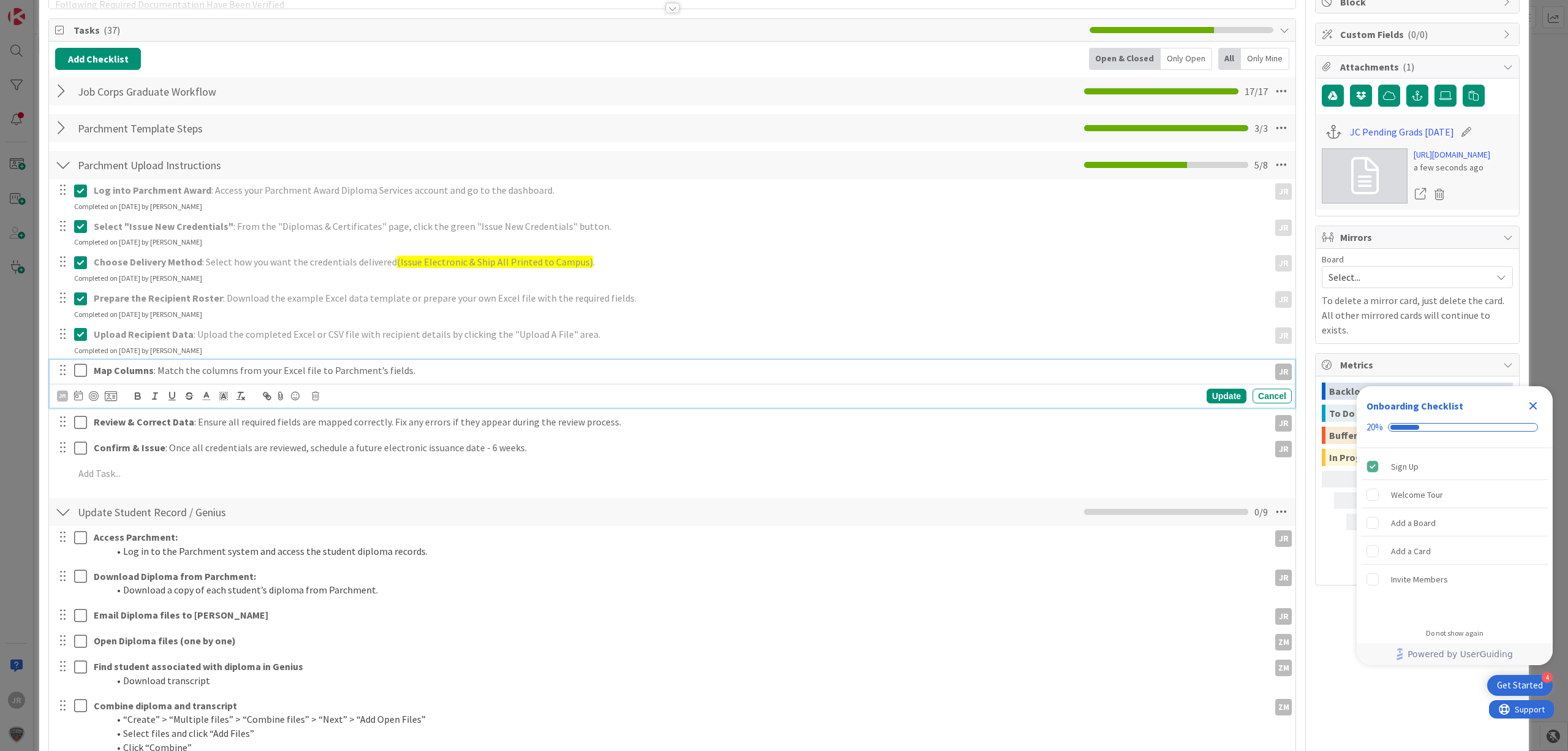
click at [82, 364] on icon at bounding box center [80, 370] width 13 height 15
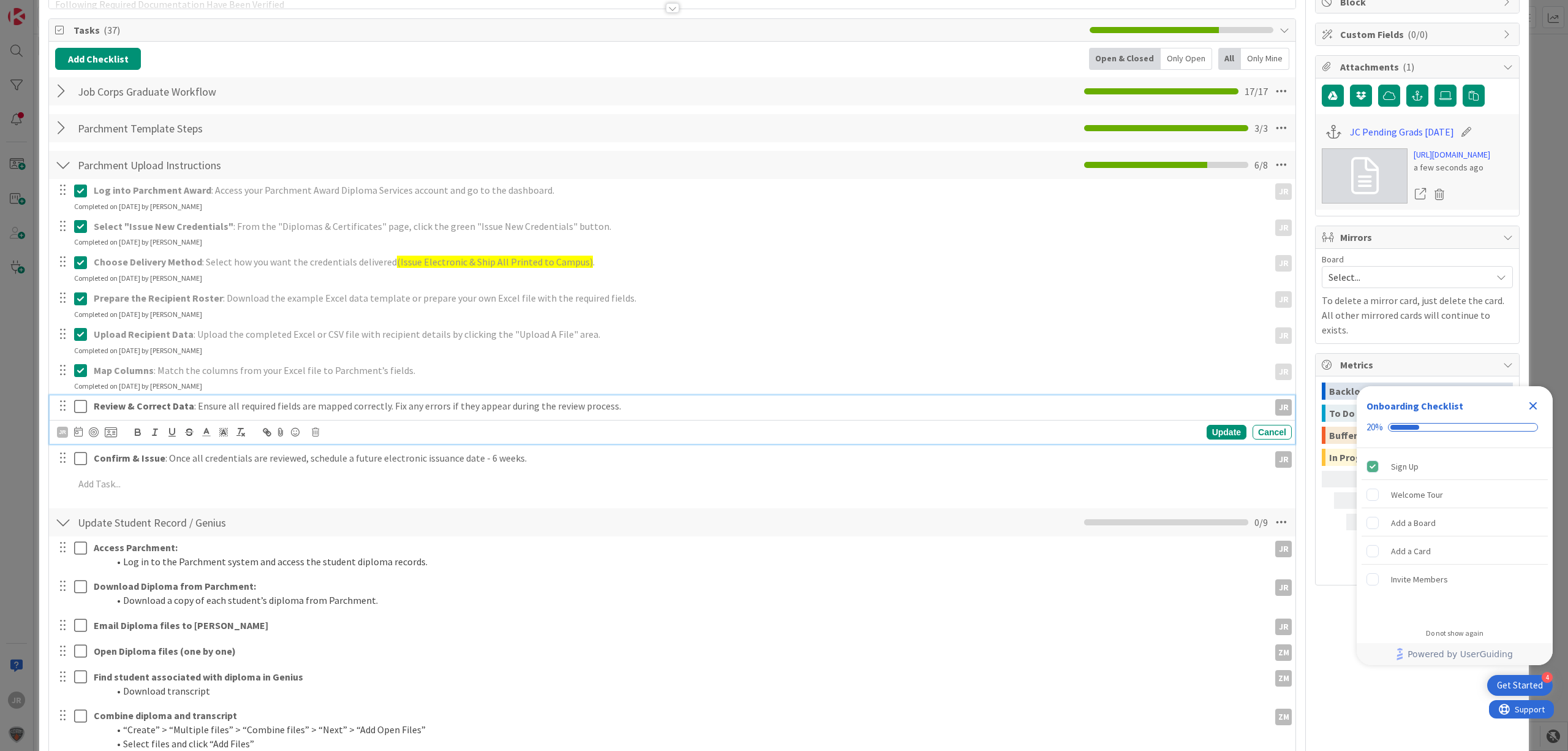
click at [77, 407] on icon at bounding box center [80, 407] width 13 height 15
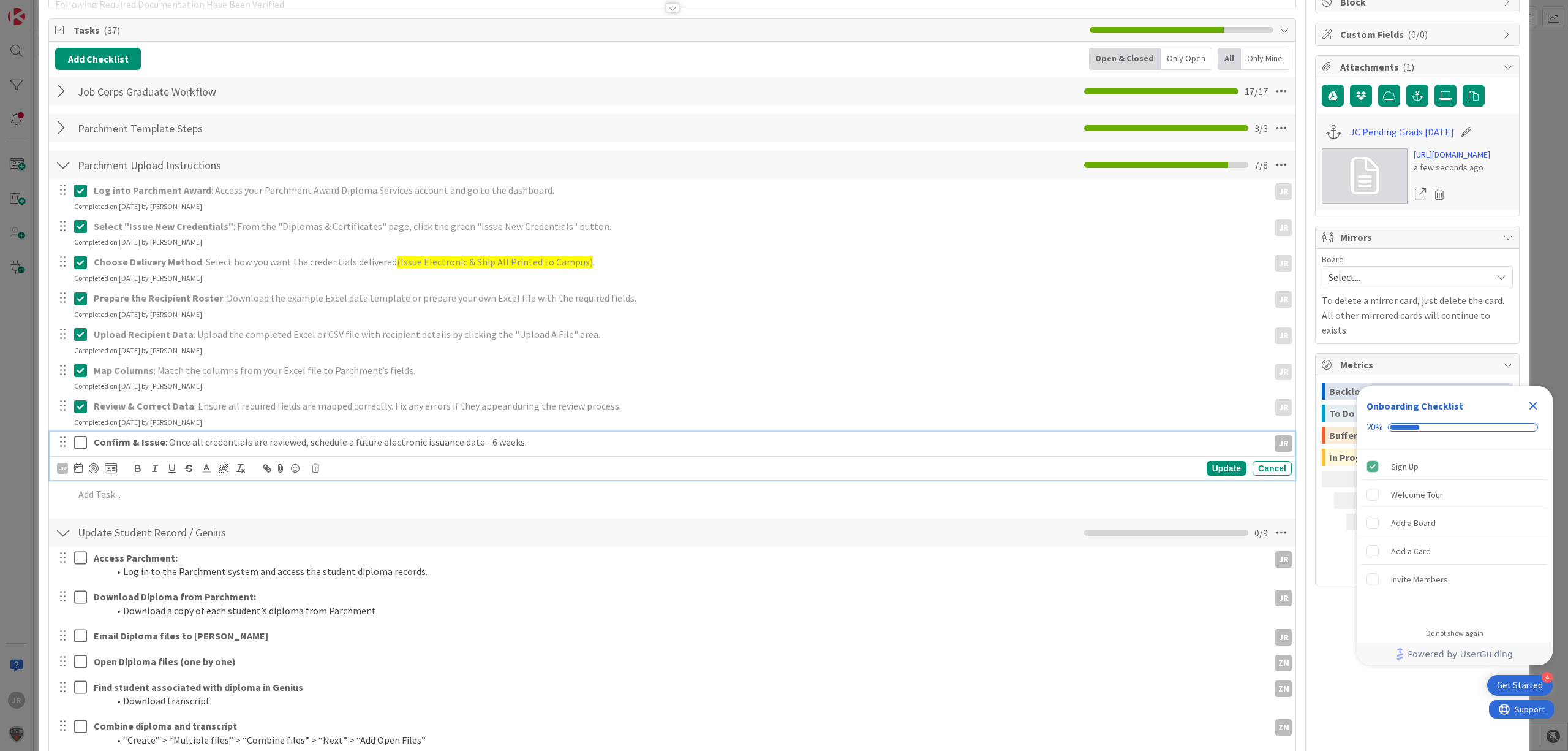
click at [81, 442] on icon at bounding box center [80, 442] width 13 height 15
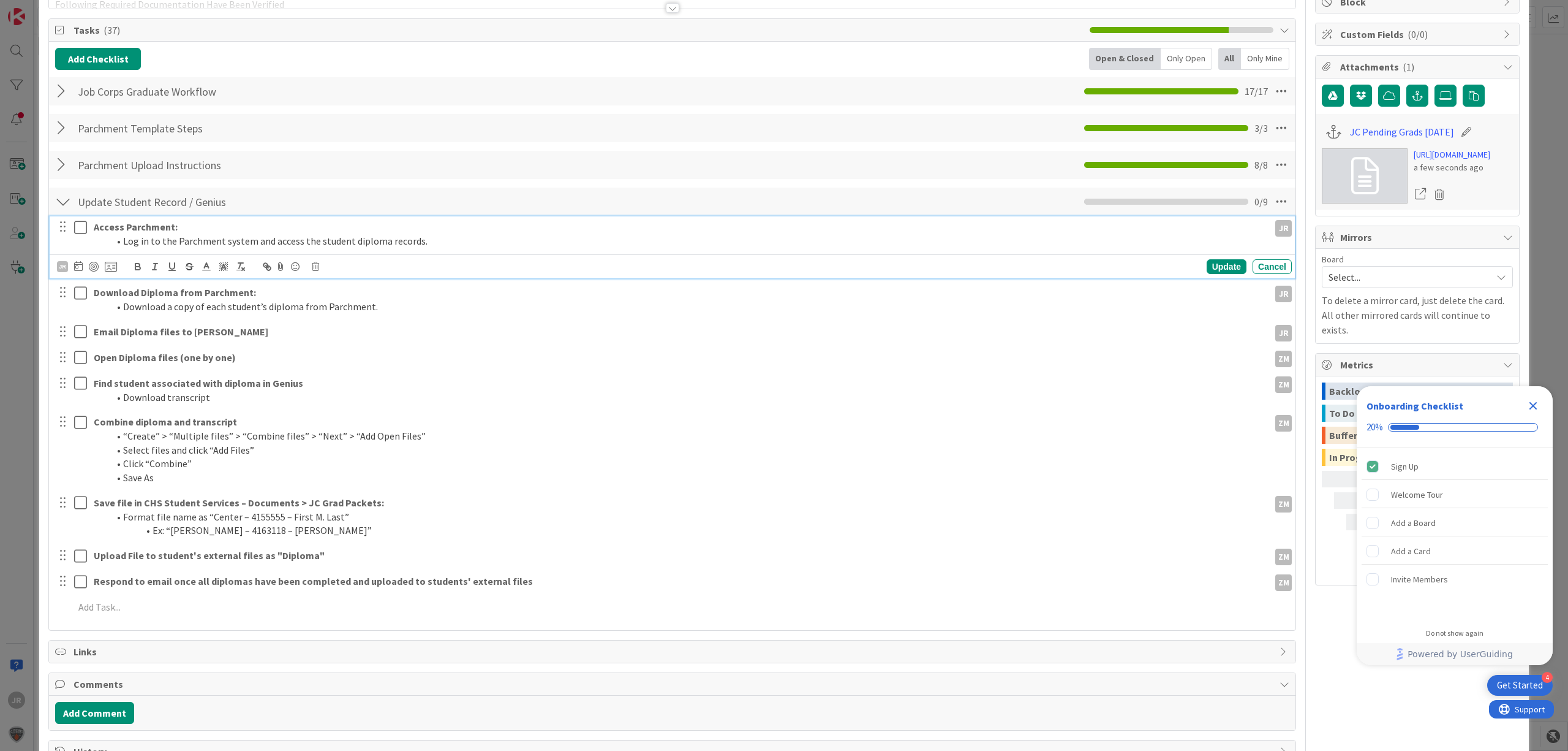
click at [86, 226] on icon at bounding box center [80, 228] width 13 height 15
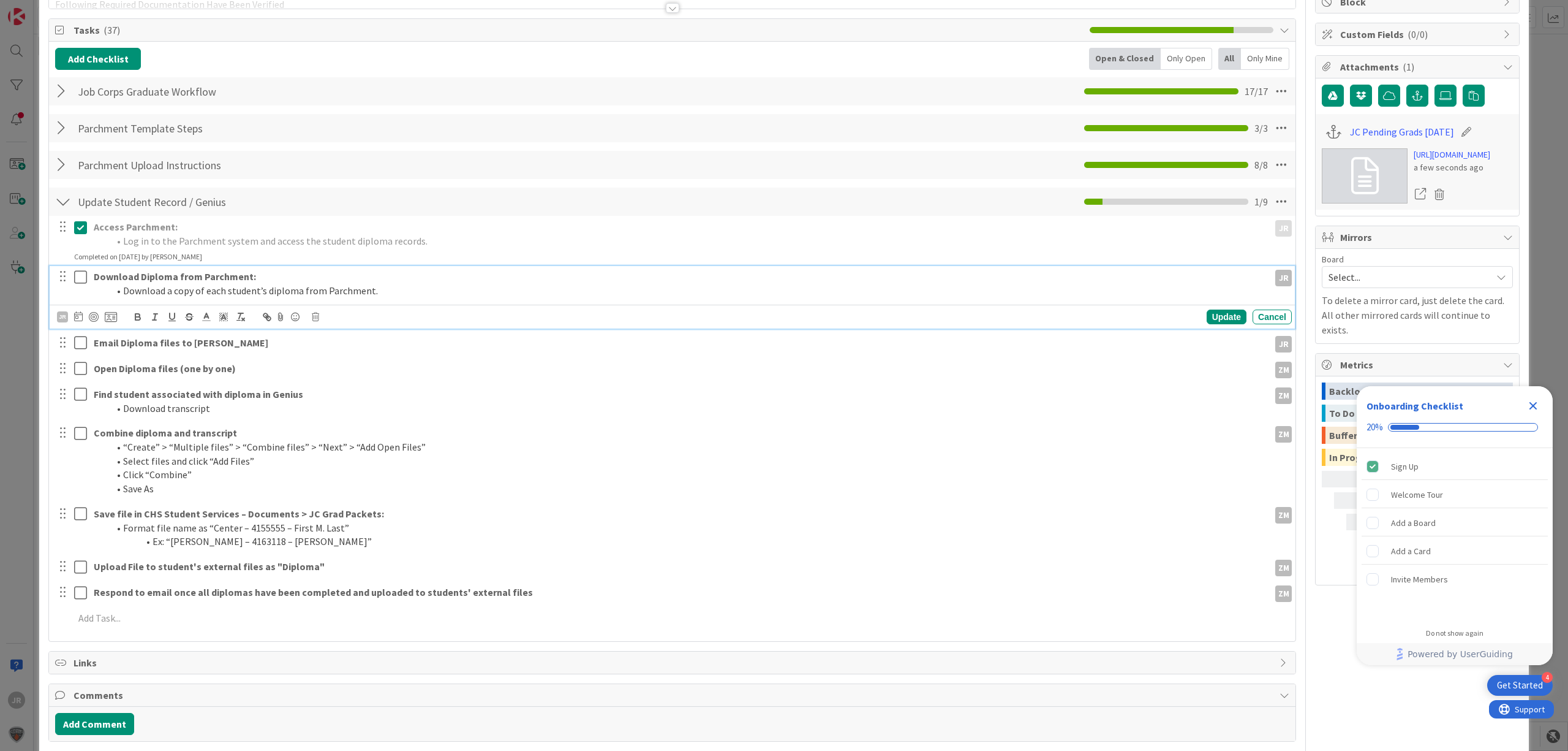
click at [81, 275] on icon at bounding box center [80, 277] width 13 height 15
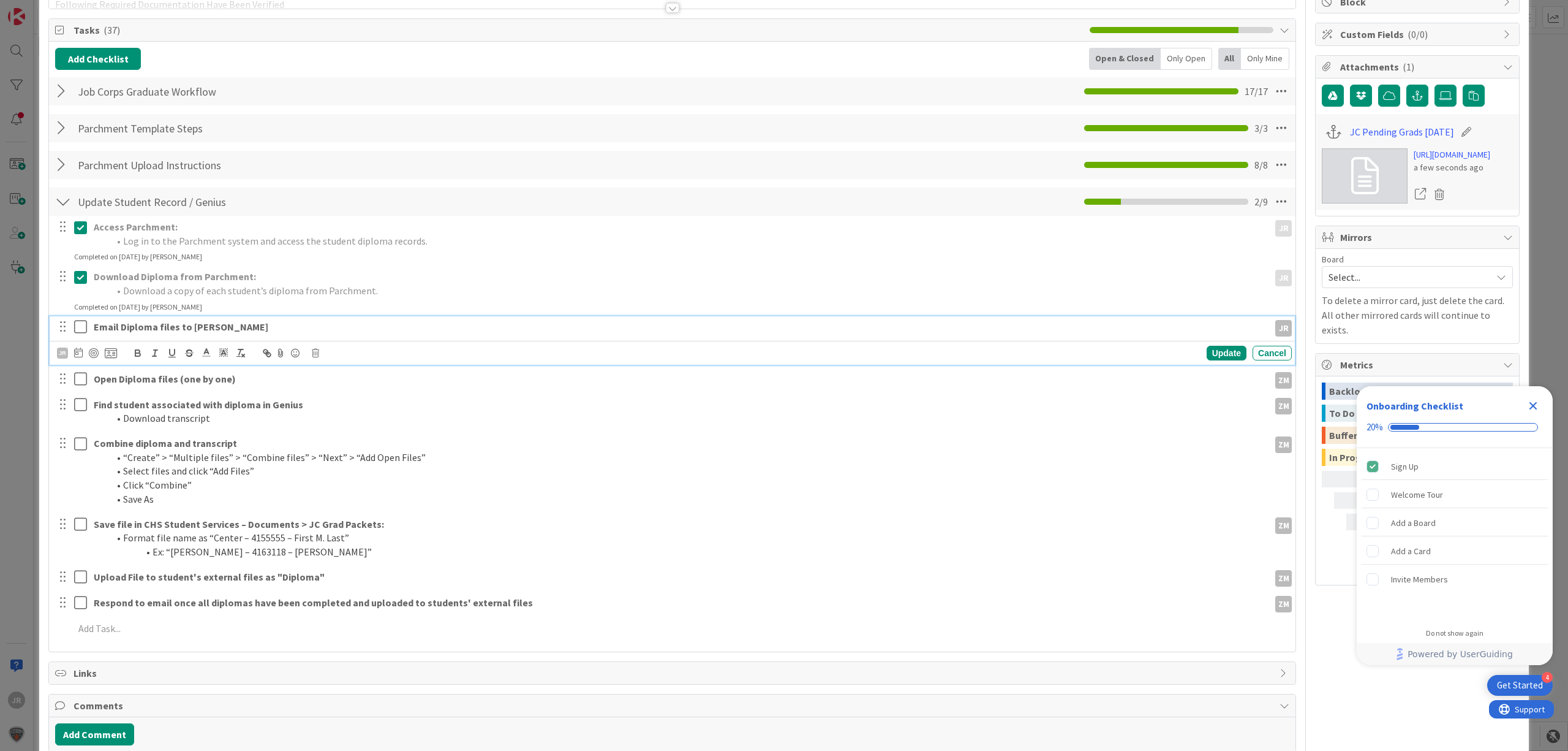
click at [81, 331] on icon at bounding box center [80, 327] width 13 height 15
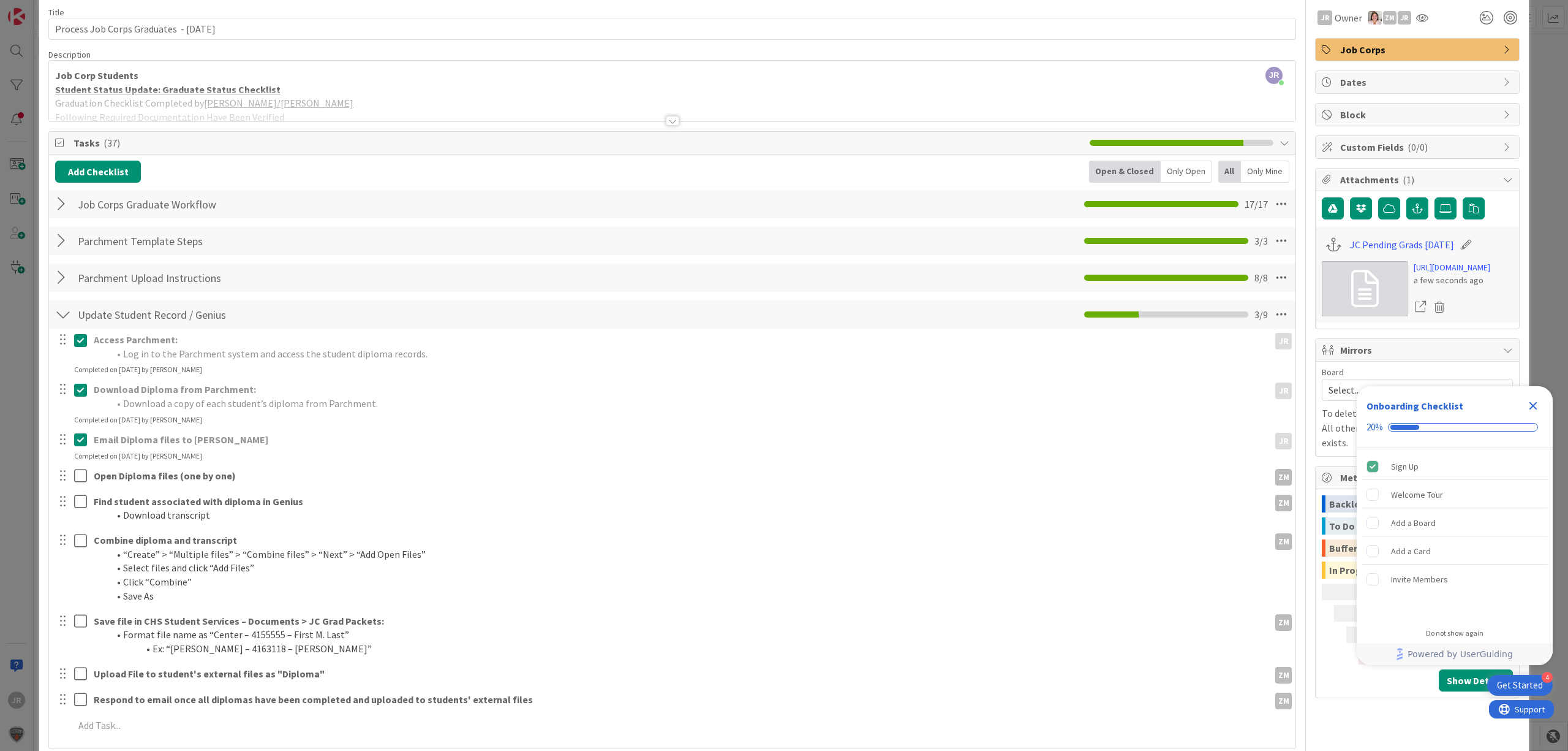
scroll to position [0, 0]
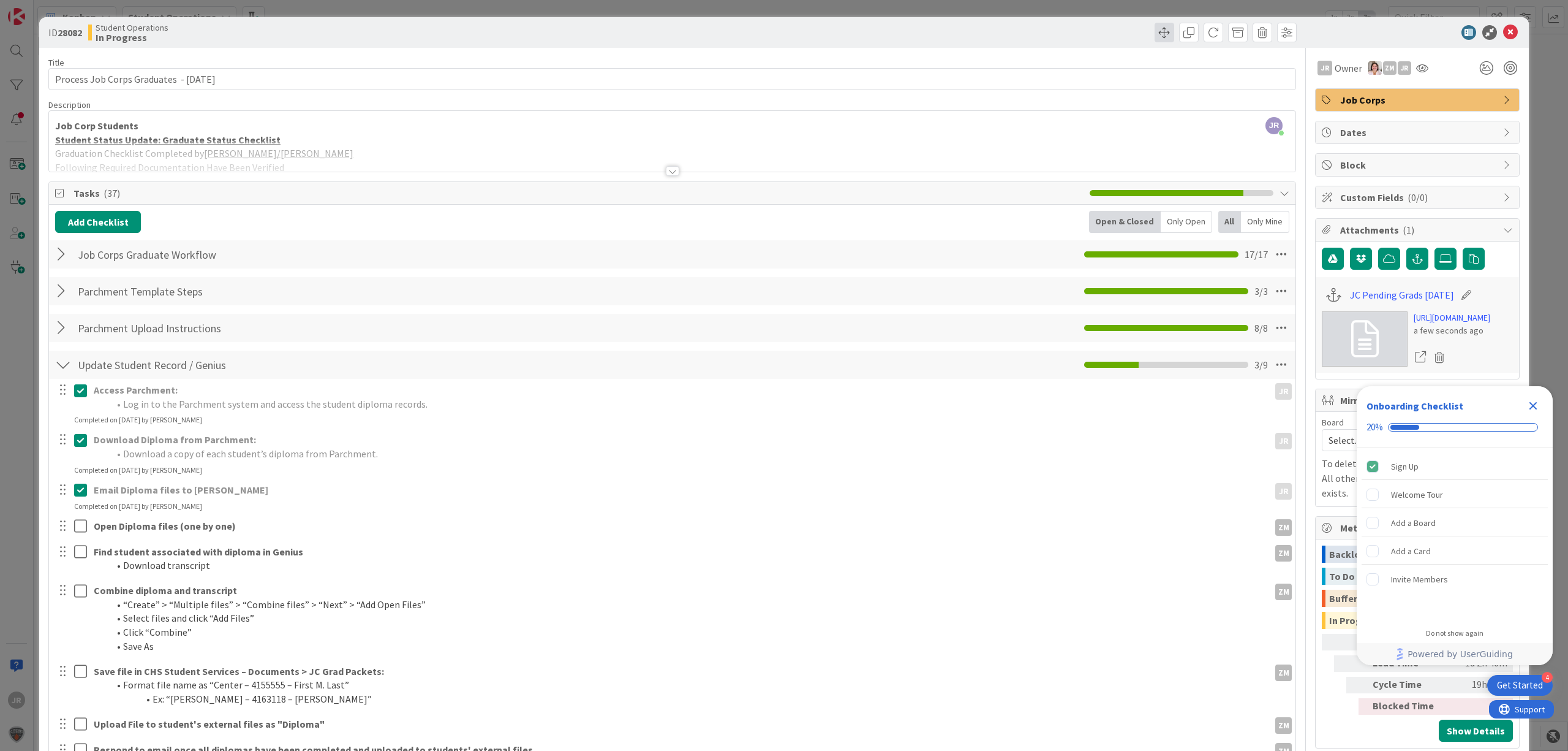
click at [1155, 37] on span at bounding box center [1164, 32] width 19 height 19
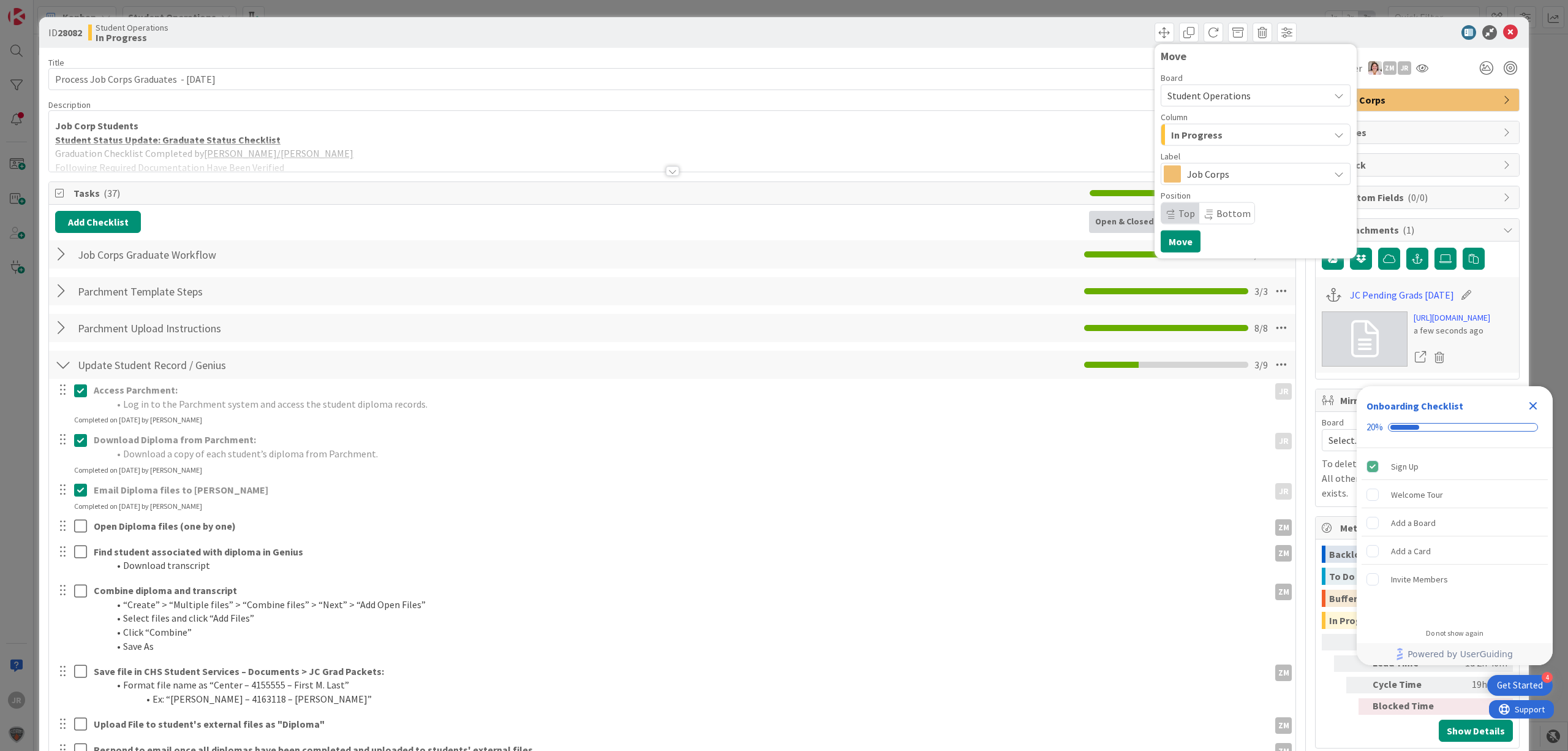
click at [1181, 140] on span "In Progress" at bounding box center [1196, 135] width 51 height 16
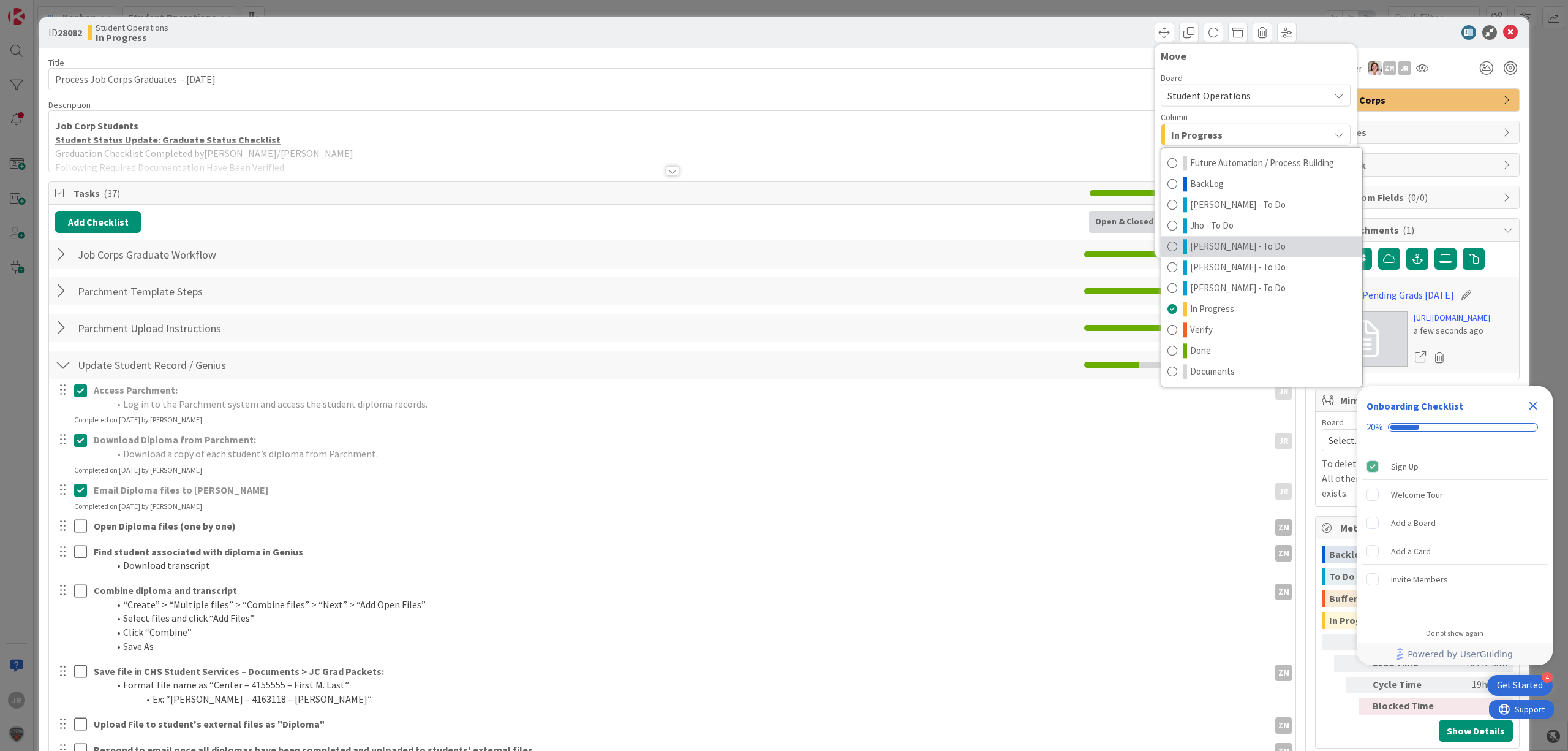
click at [1195, 243] on span "[PERSON_NAME] - To Do" at bounding box center [1238, 247] width 96 height 15
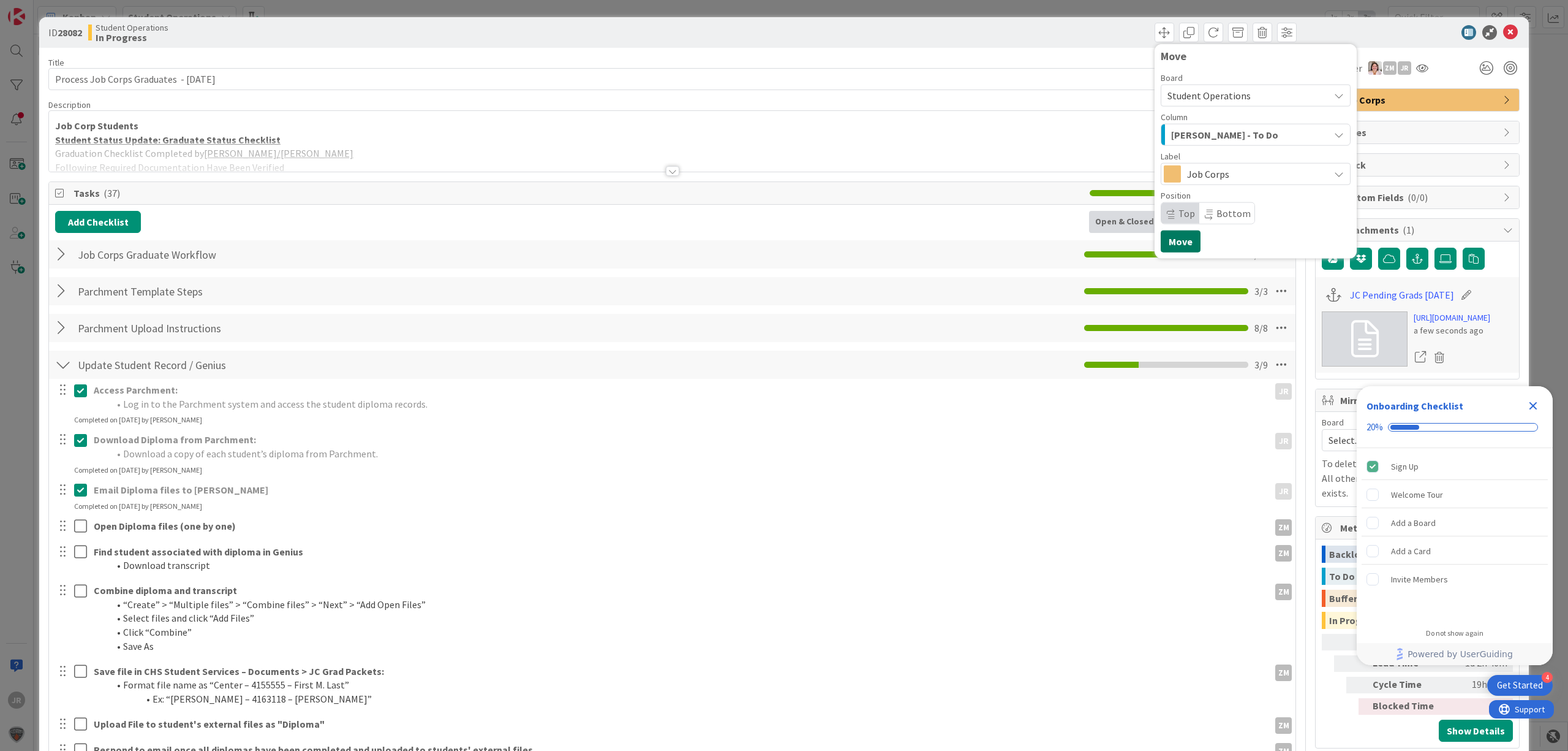
click at [1182, 240] on button "Move" at bounding box center [1181, 241] width 40 height 22
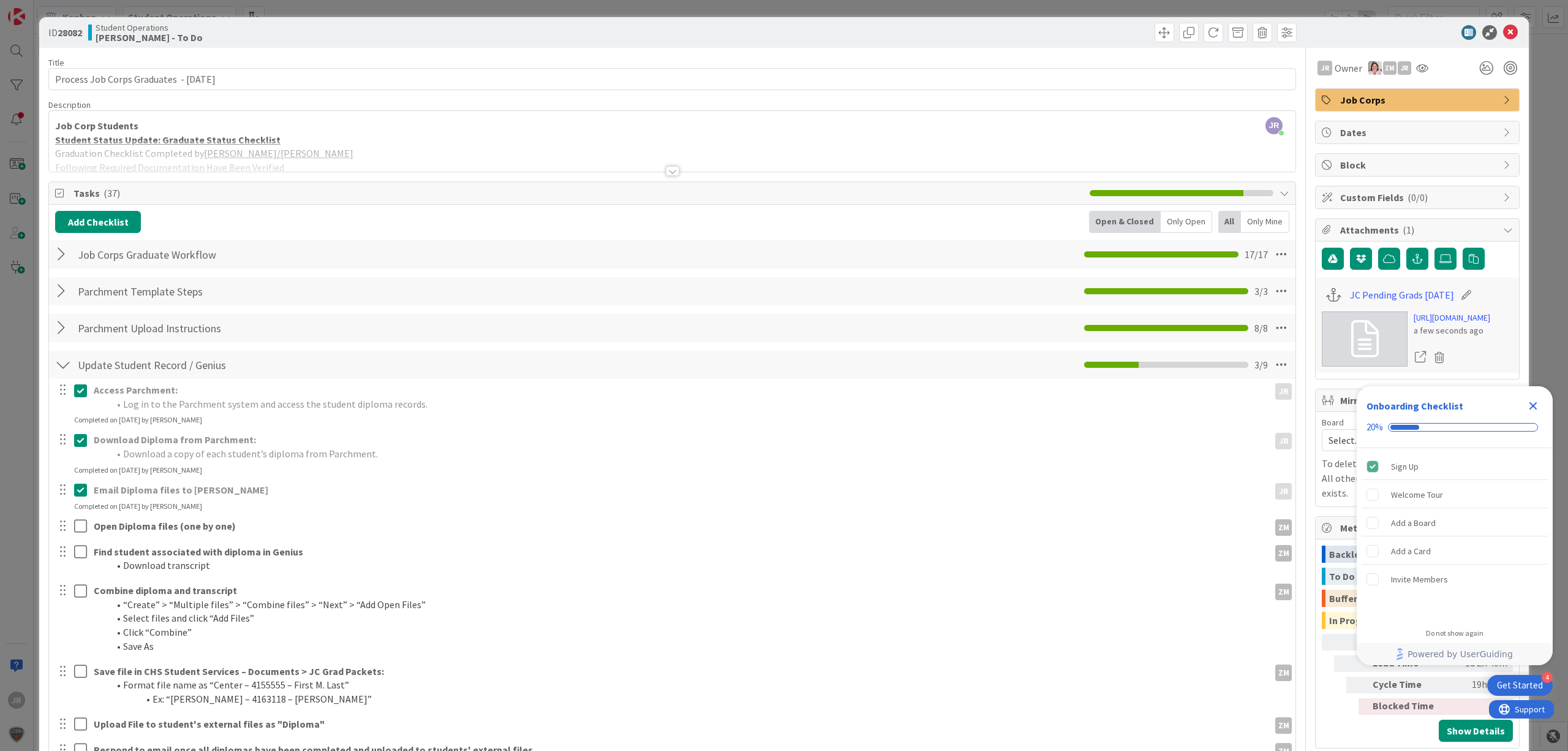
click at [562, 1] on div "ID 28082 Student Operations [PERSON_NAME] - To Do Move Move Title 41 / 128 Proc…" at bounding box center [784, 376] width 1568 height 751
